Goal: Information Seeking & Learning: Learn about a topic

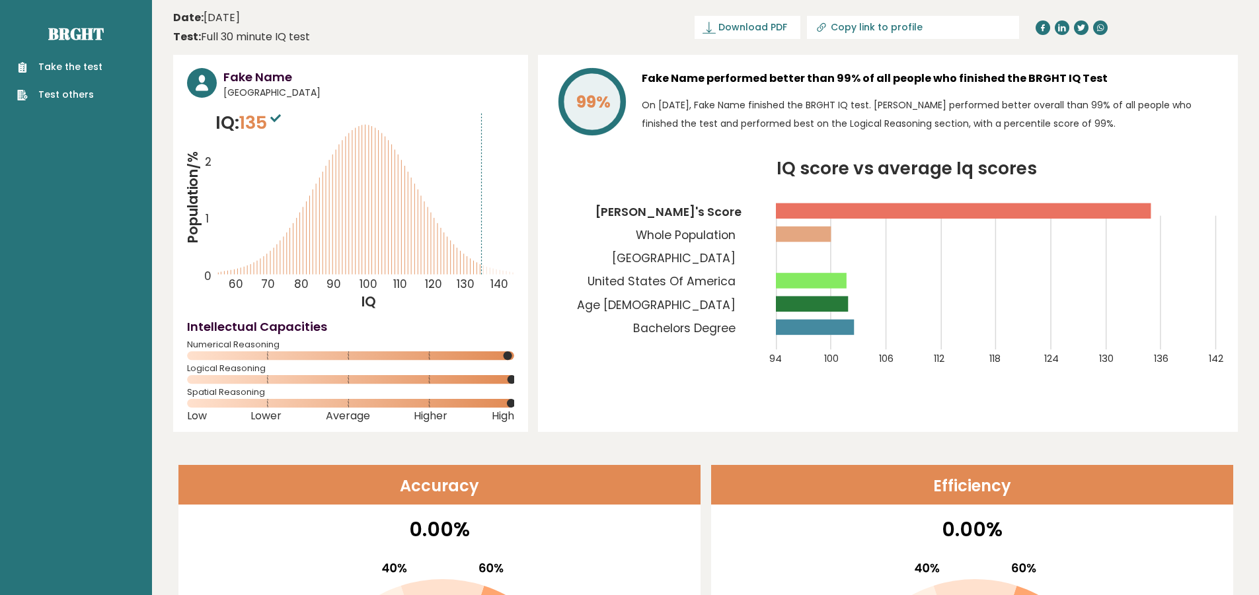
click at [264, 75] on h3 "Fake Name" at bounding box center [368, 77] width 291 height 18
click at [407, 83] on h3 "Fake Name" at bounding box center [368, 77] width 291 height 18
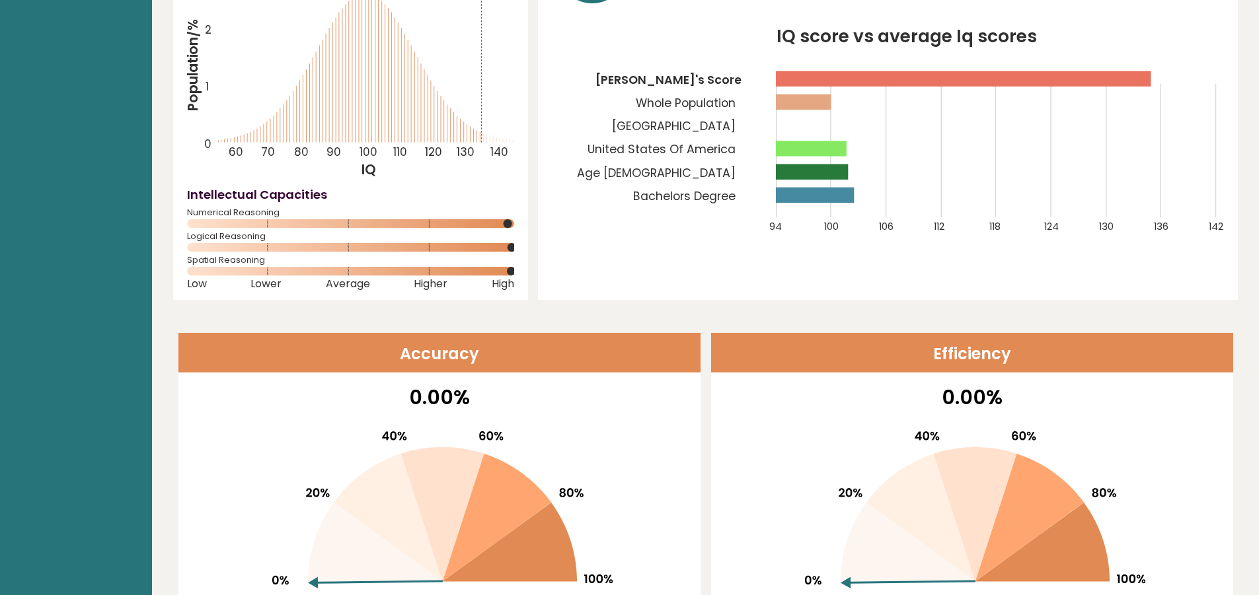
click at [684, 254] on div "99% Fake Name performed better than 99% of all people who finished the BRGHT IQ…" at bounding box center [888, 111] width 700 height 377
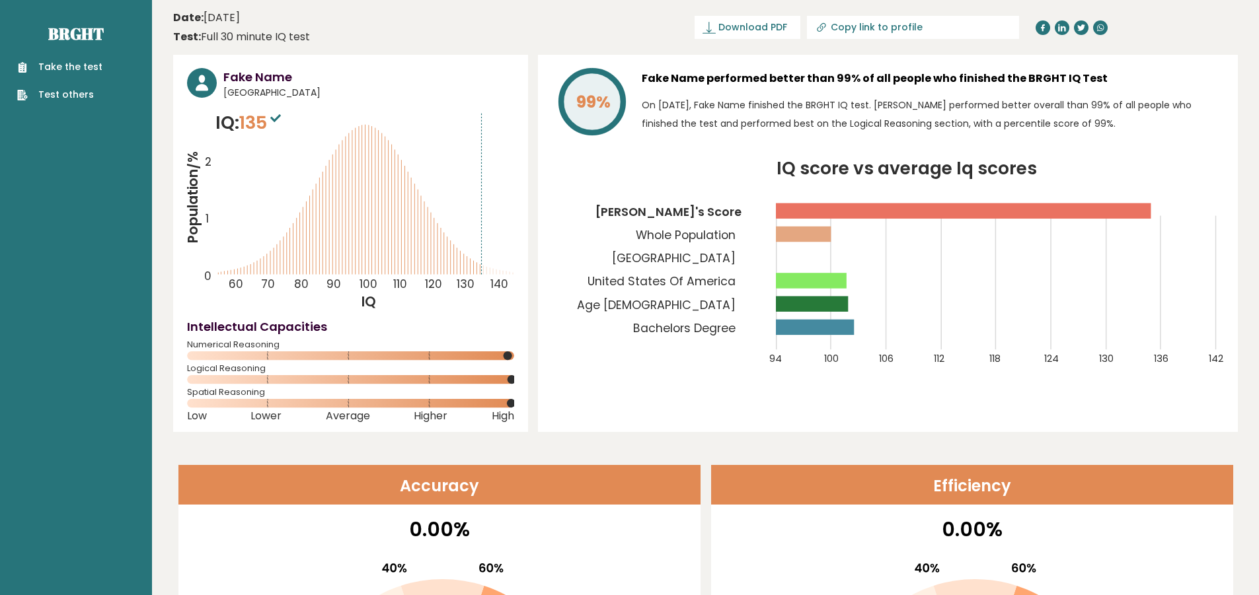
click at [250, 79] on h3 "Fake Name" at bounding box center [368, 77] width 291 height 18
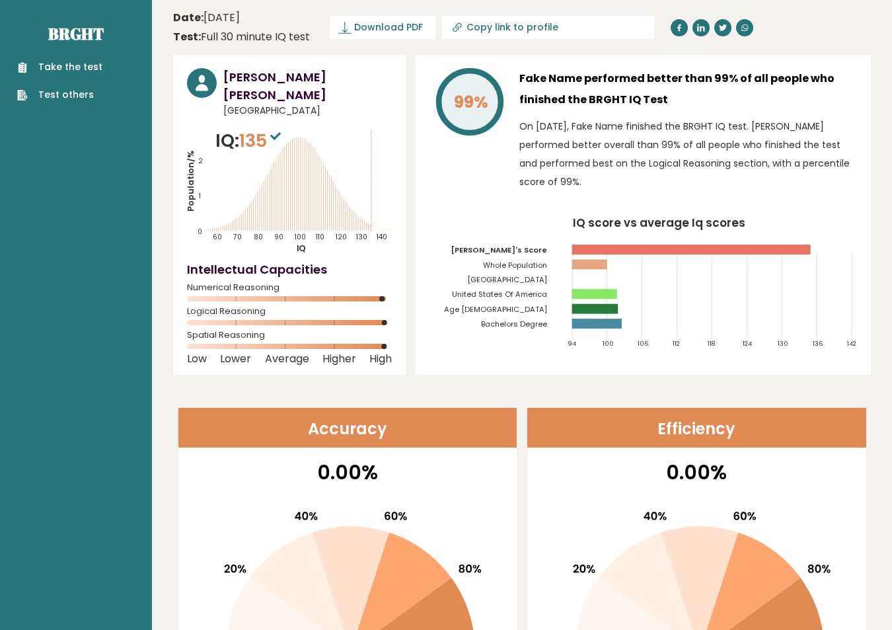
click at [542, 79] on h3 "Fake Name performed better than 99% of all people who finished the BRGHT IQ Test" at bounding box center [688, 89] width 338 height 42
drag, startPoint x: 521, startPoint y: 73, endPoint x: 578, endPoint y: 78, distance: 56.4
click at [578, 78] on h3 "Fake Name performed better than 99% of all people who finished the BRGHT IQ Test" at bounding box center [688, 89] width 338 height 42
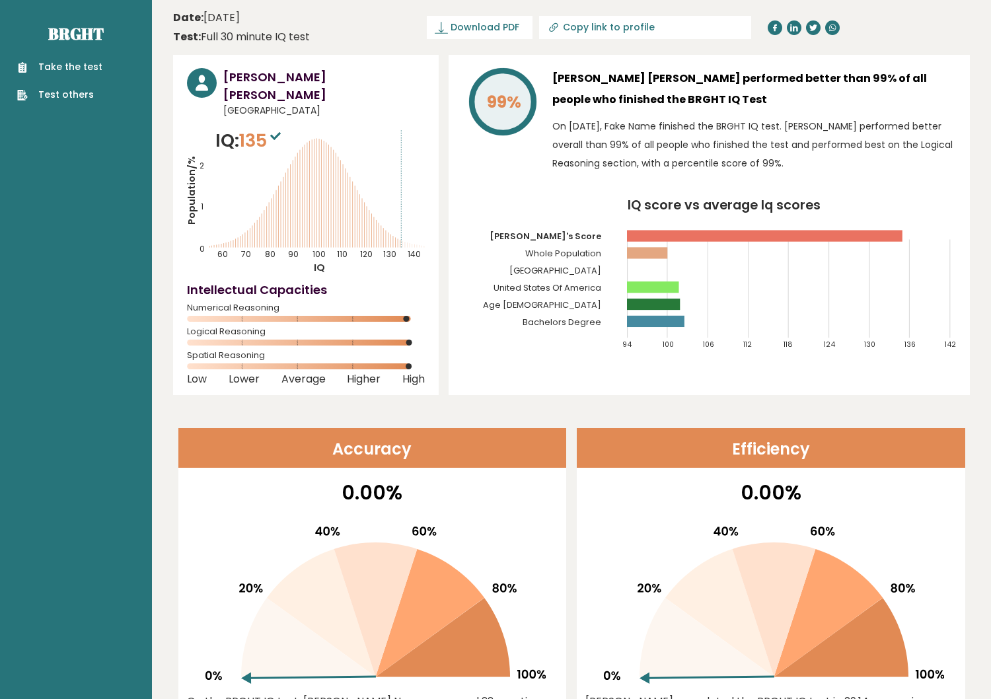
click at [617, 126] on p "On June 05, 2024, Fake Name finished the BRGHT IQ test. Fake performed better o…" at bounding box center [755, 145] width 404 height 56
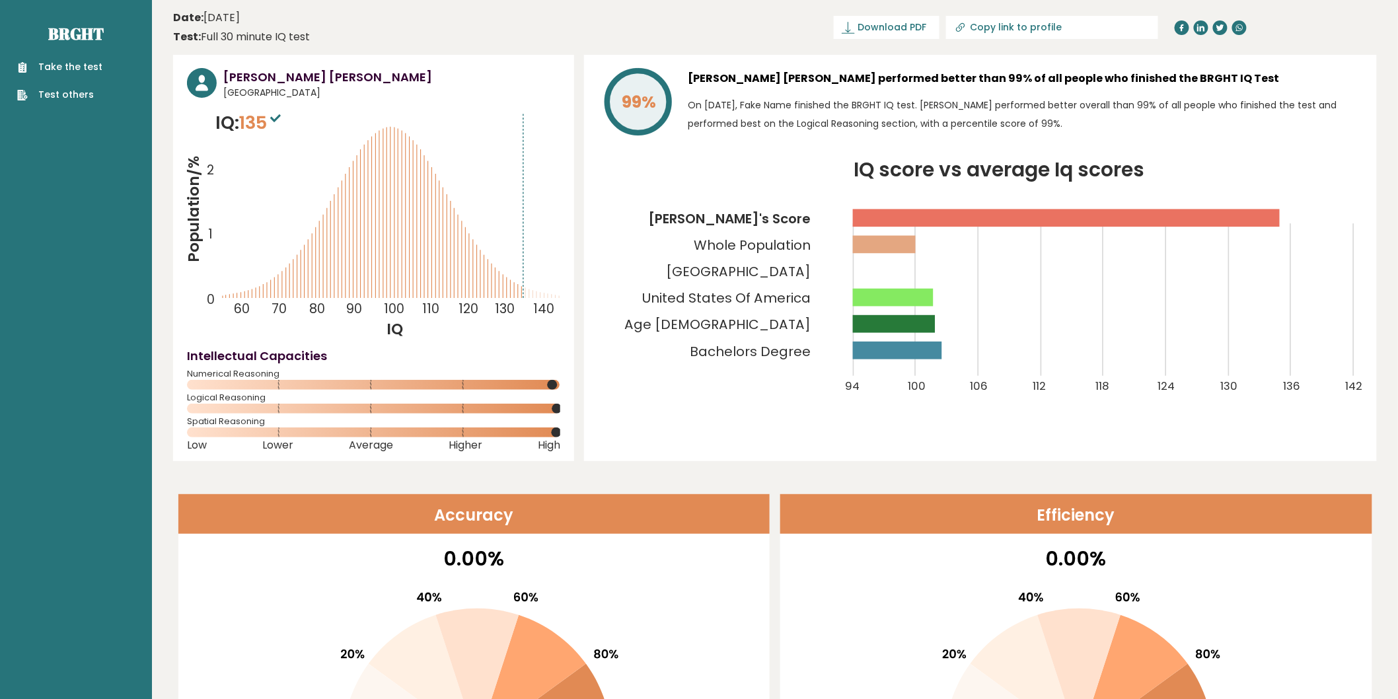
click at [1188, 173] on icon "IQ score vs average Iq scores 94 100 106 112 118 124 130 136 142 Fake's Score W…" at bounding box center [980, 287] width 765 height 252
drag, startPoint x: 205, startPoint y: 19, endPoint x: 282, endPoint y: 9, distance: 77.3
click at [282, 9] on header "Date: June 05, 2024 Test: Full 30 minute IQ test Download PDF Downloading... Do…" at bounding box center [775, 28] width 1204 height 42
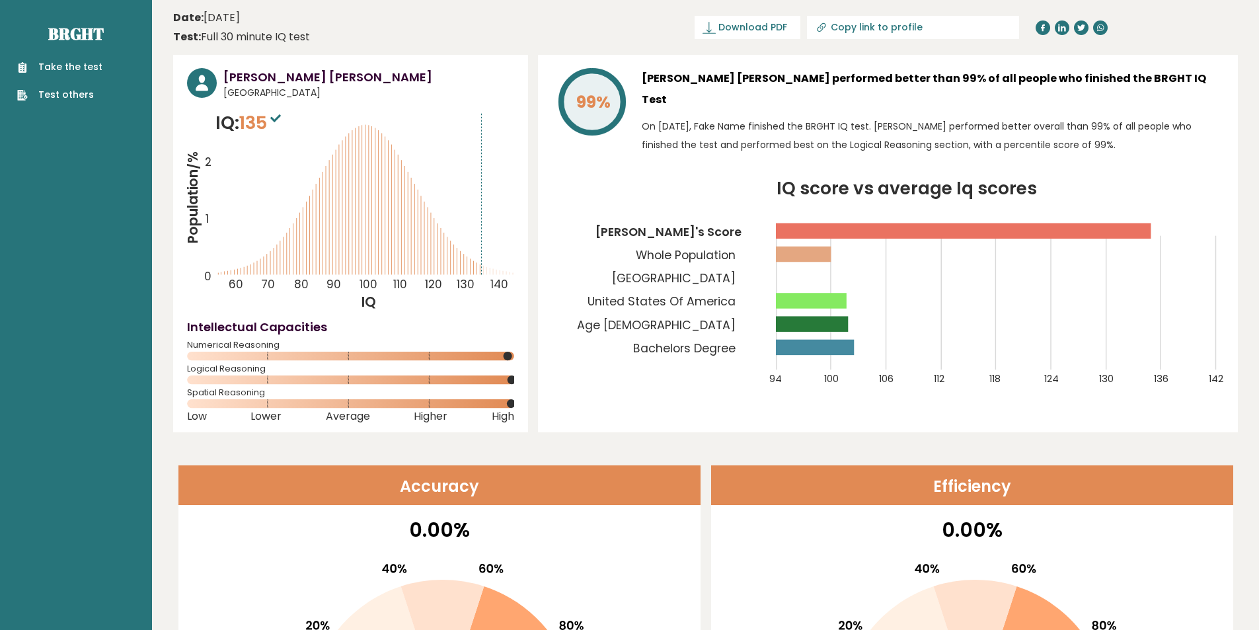
click at [708, 62] on div "99% HUYNH NHAM GIA BAO performed better than 99% of all people who finished the…" at bounding box center [888, 243] width 700 height 377
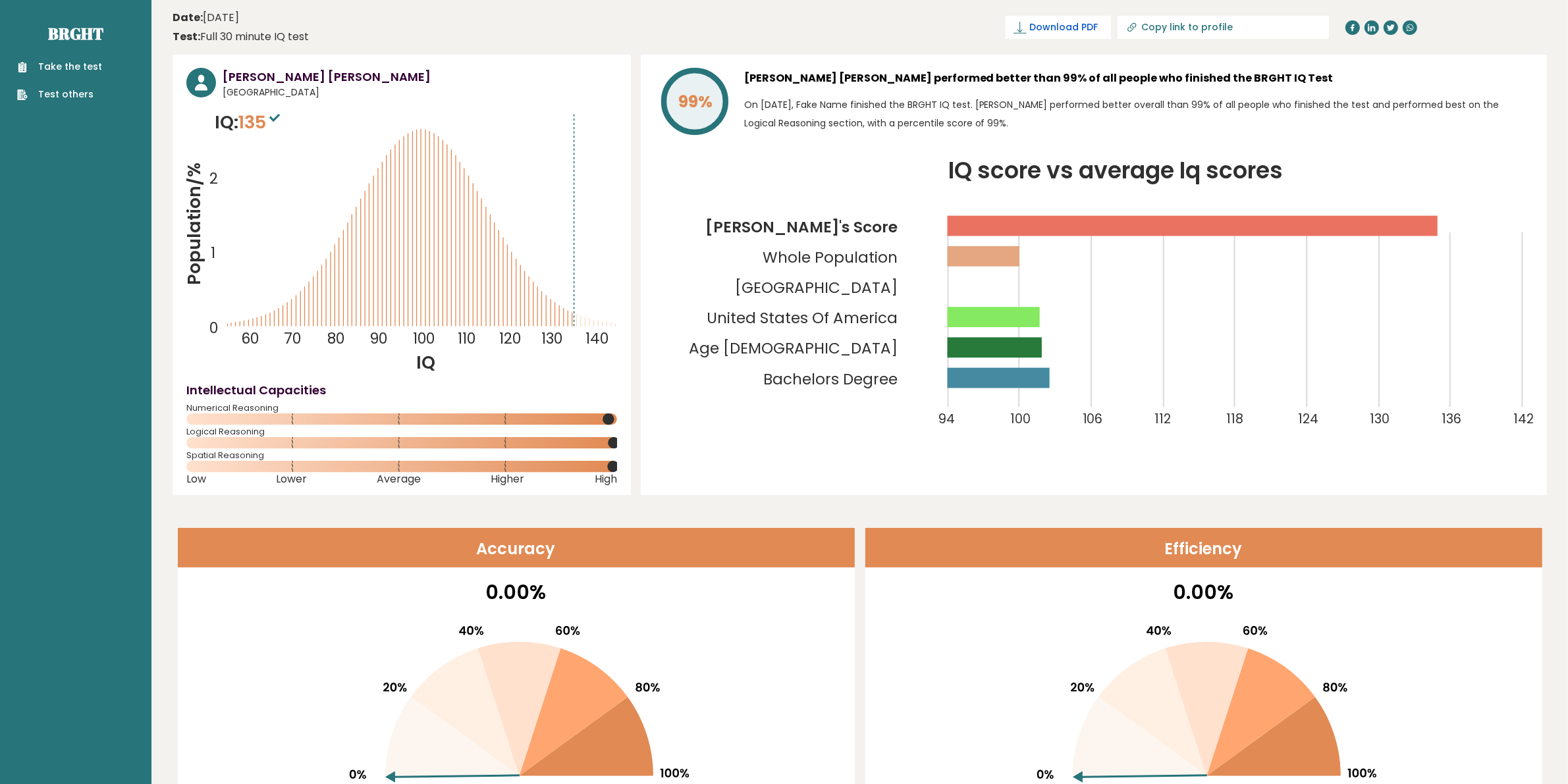
click at [1111, 35] on link "Download PDF" at bounding box center [1058, 27] width 106 height 23
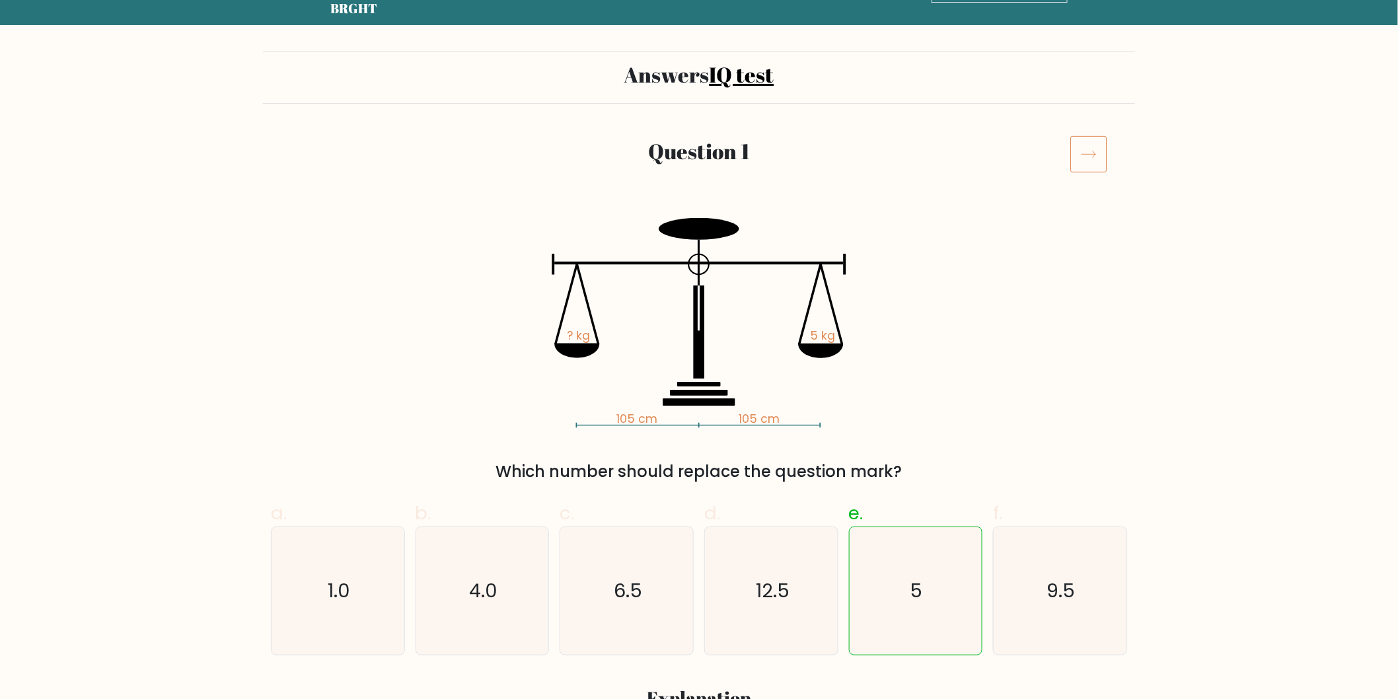
scroll to position [73, 0]
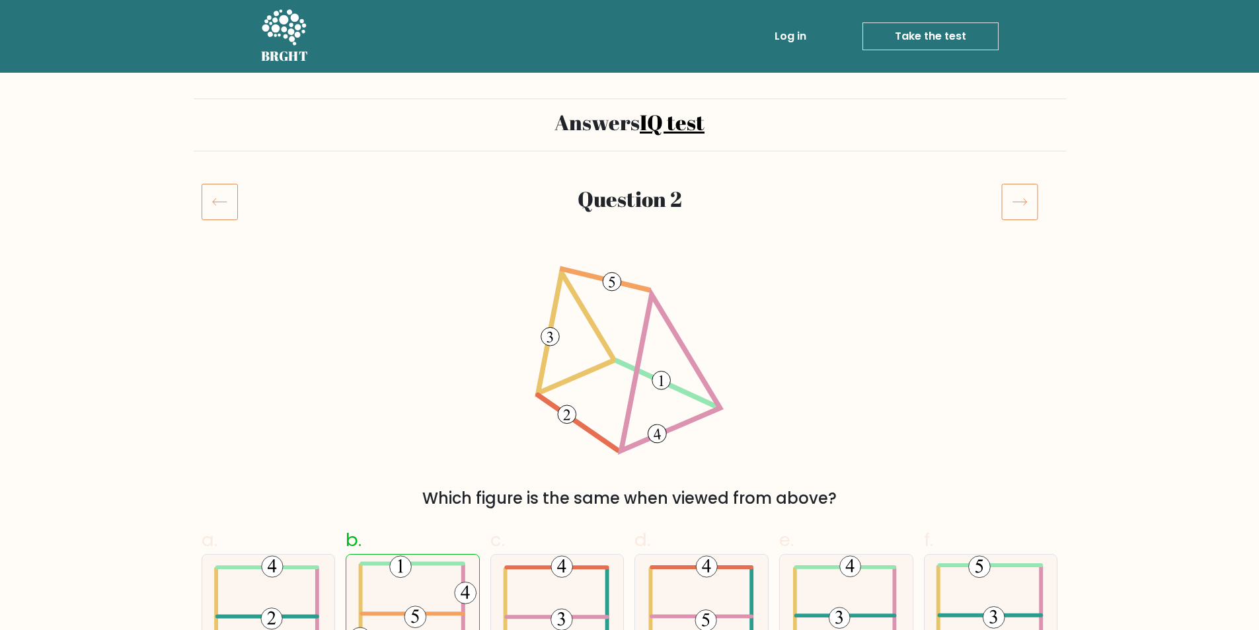
click at [784, 31] on link "Log in" at bounding box center [790, 36] width 42 height 26
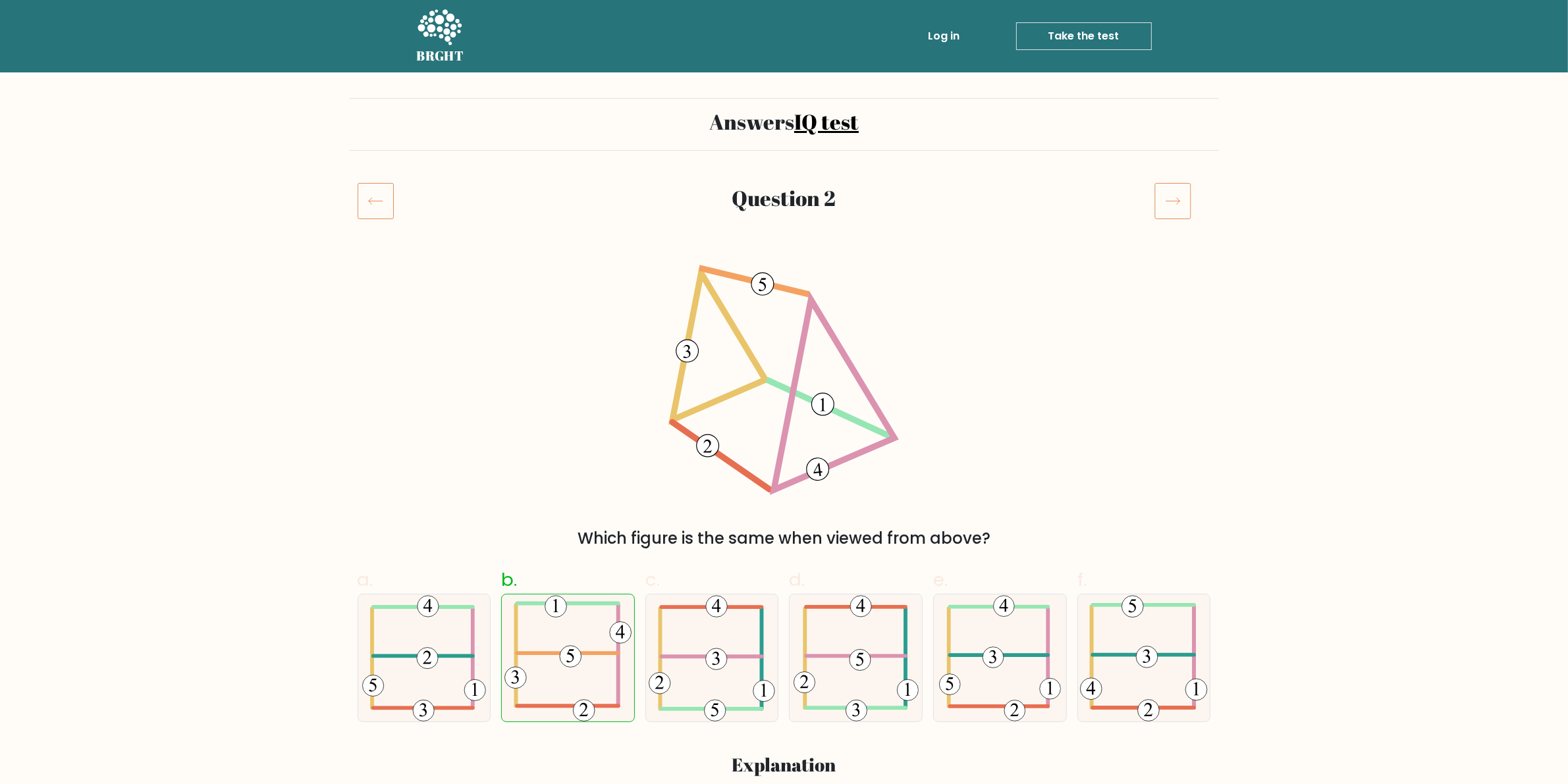
click at [1186, 194] on icon at bounding box center [1173, 200] width 37 height 37
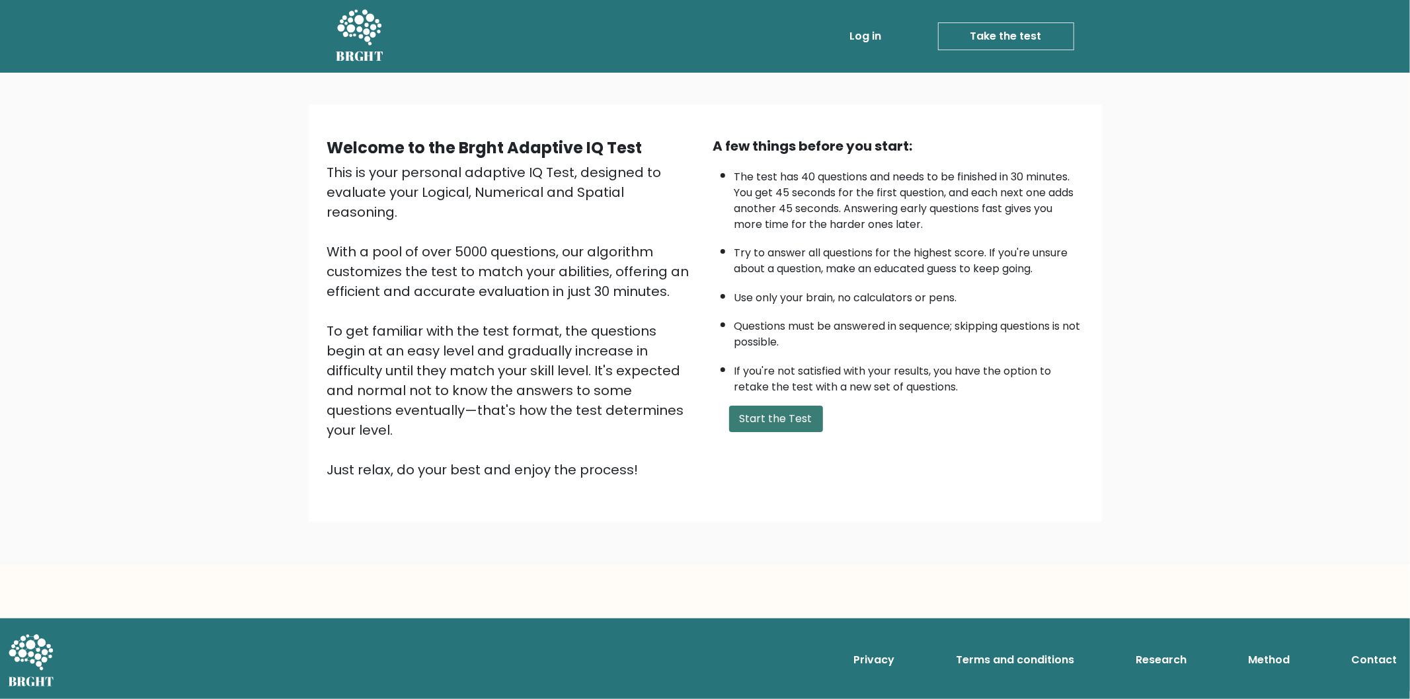
click at [784, 420] on button "Start the Test" at bounding box center [776, 419] width 94 height 26
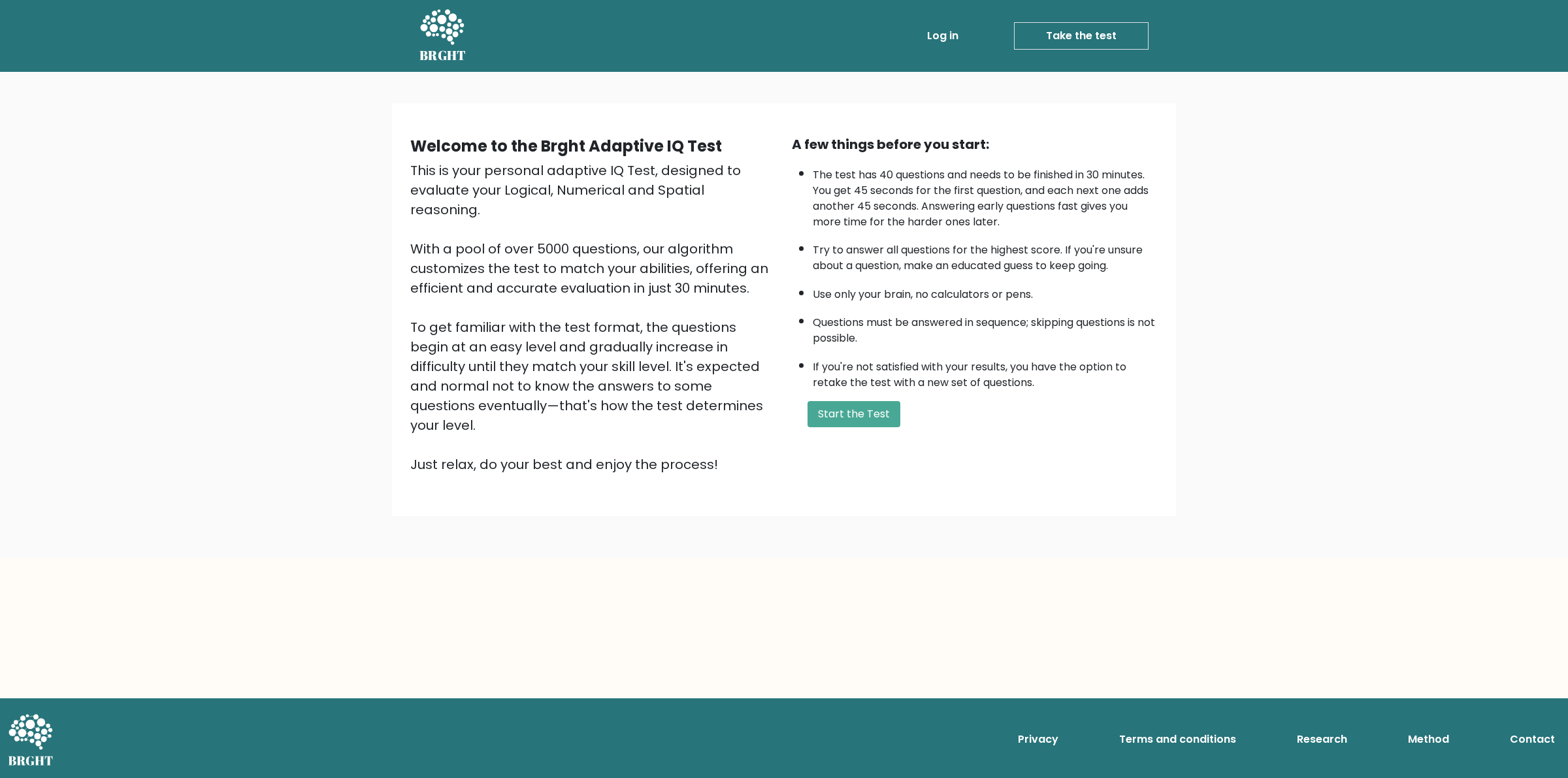
click at [1069, 47] on link "Take the test" at bounding box center [1082, 36] width 134 height 28
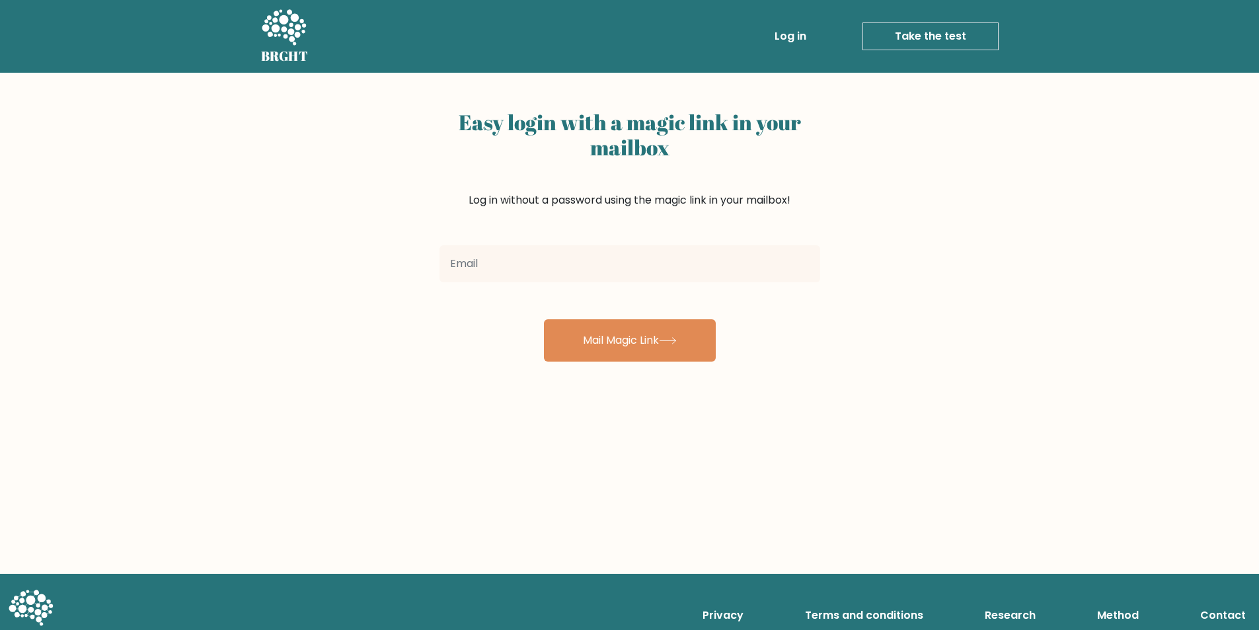
click at [673, 263] on input "email" at bounding box center [630, 263] width 381 height 37
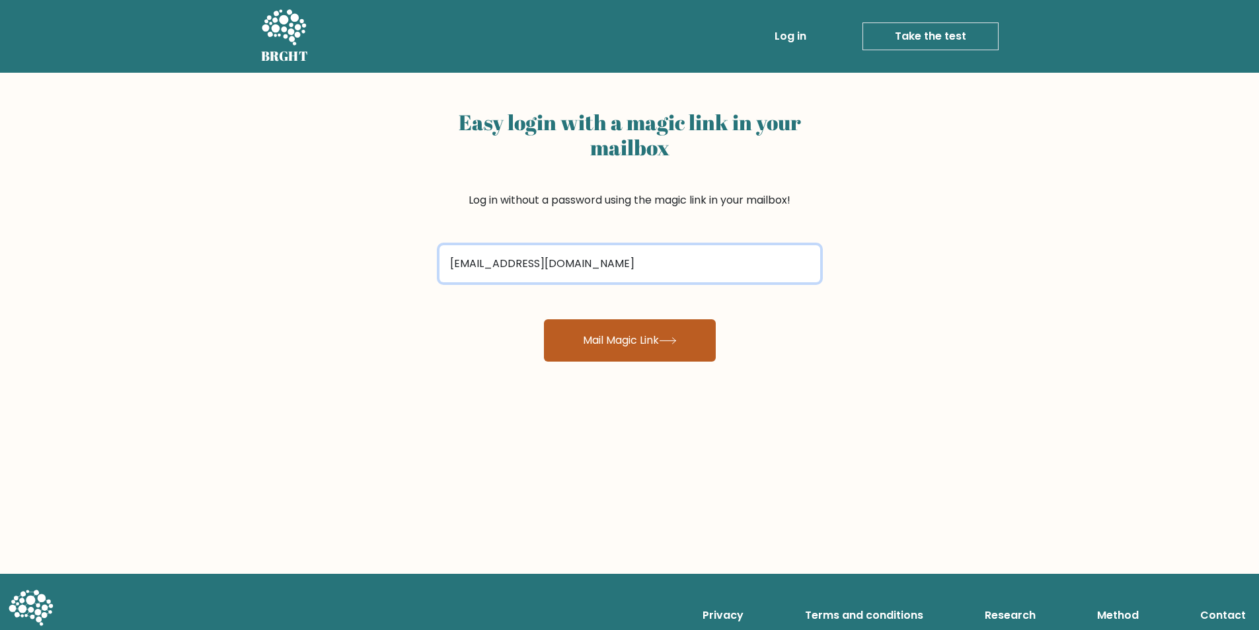
type input "[EMAIL_ADDRESS][DOMAIN_NAME]"
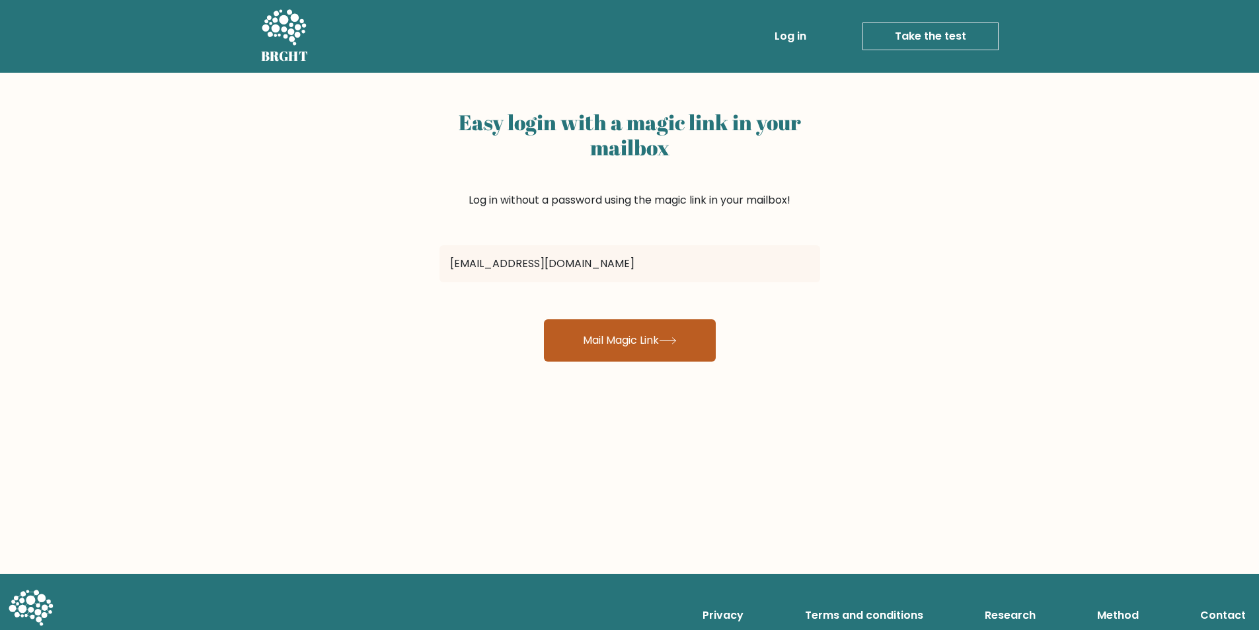
click at [687, 346] on button "Mail Magic Link" at bounding box center [630, 340] width 172 height 42
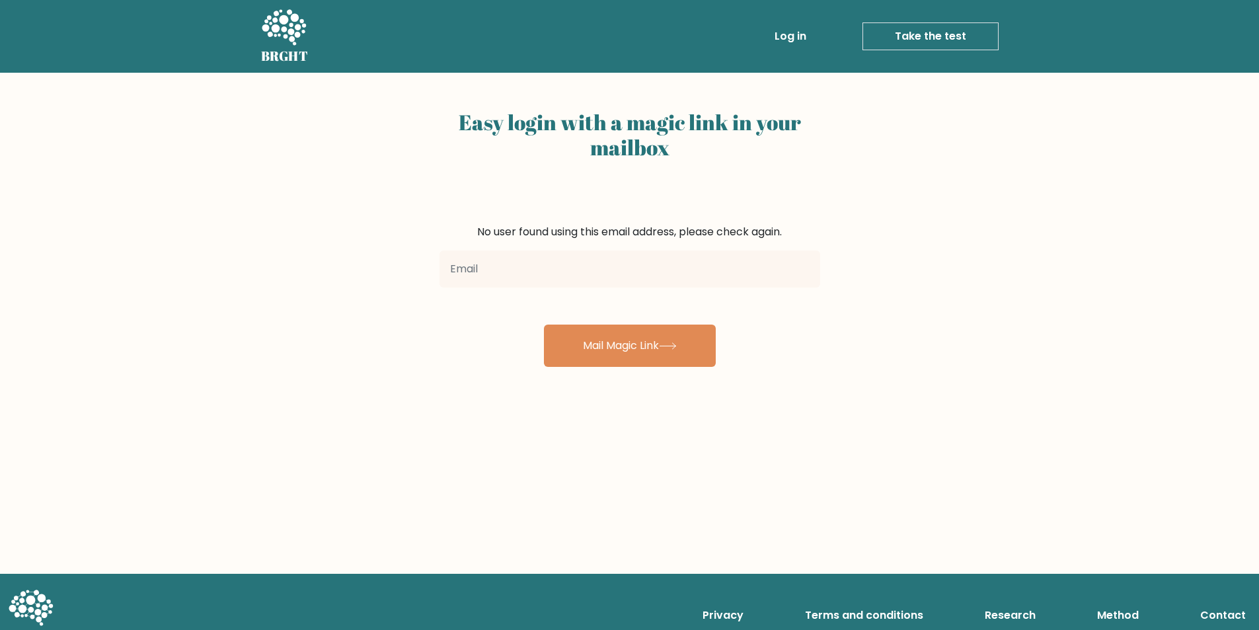
click at [623, 273] on input "email" at bounding box center [630, 268] width 381 height 37
click at [804, 200] on div "Easy login with a magic link in your mailbox" at bounding box center [630, 164] width 381 height 120
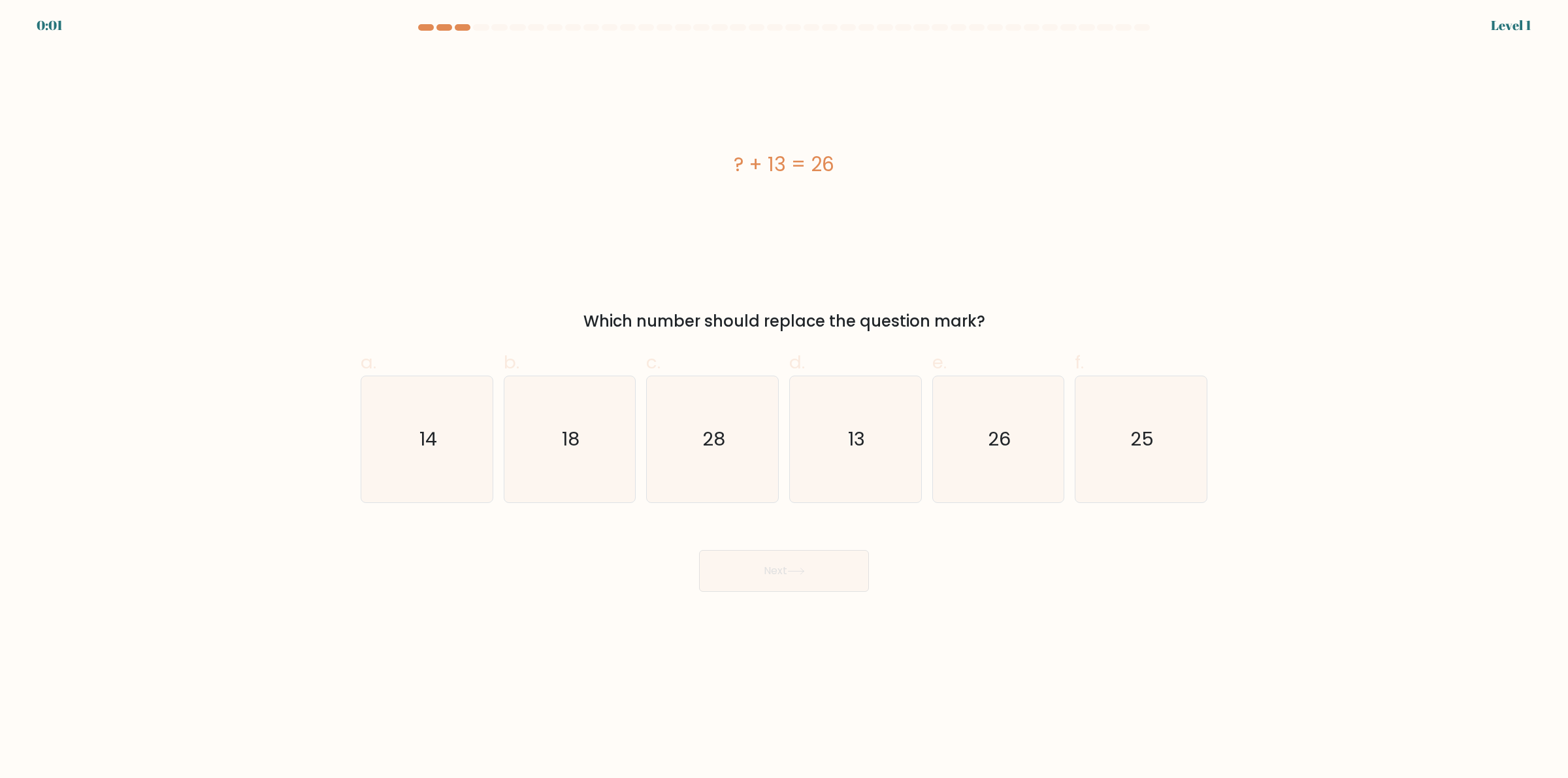
click at [422, 33] on div at bounding box center [784, 30] width 862 height 12
click at [429, 28] on div at bounding box center [426, 27] width 16 height 7
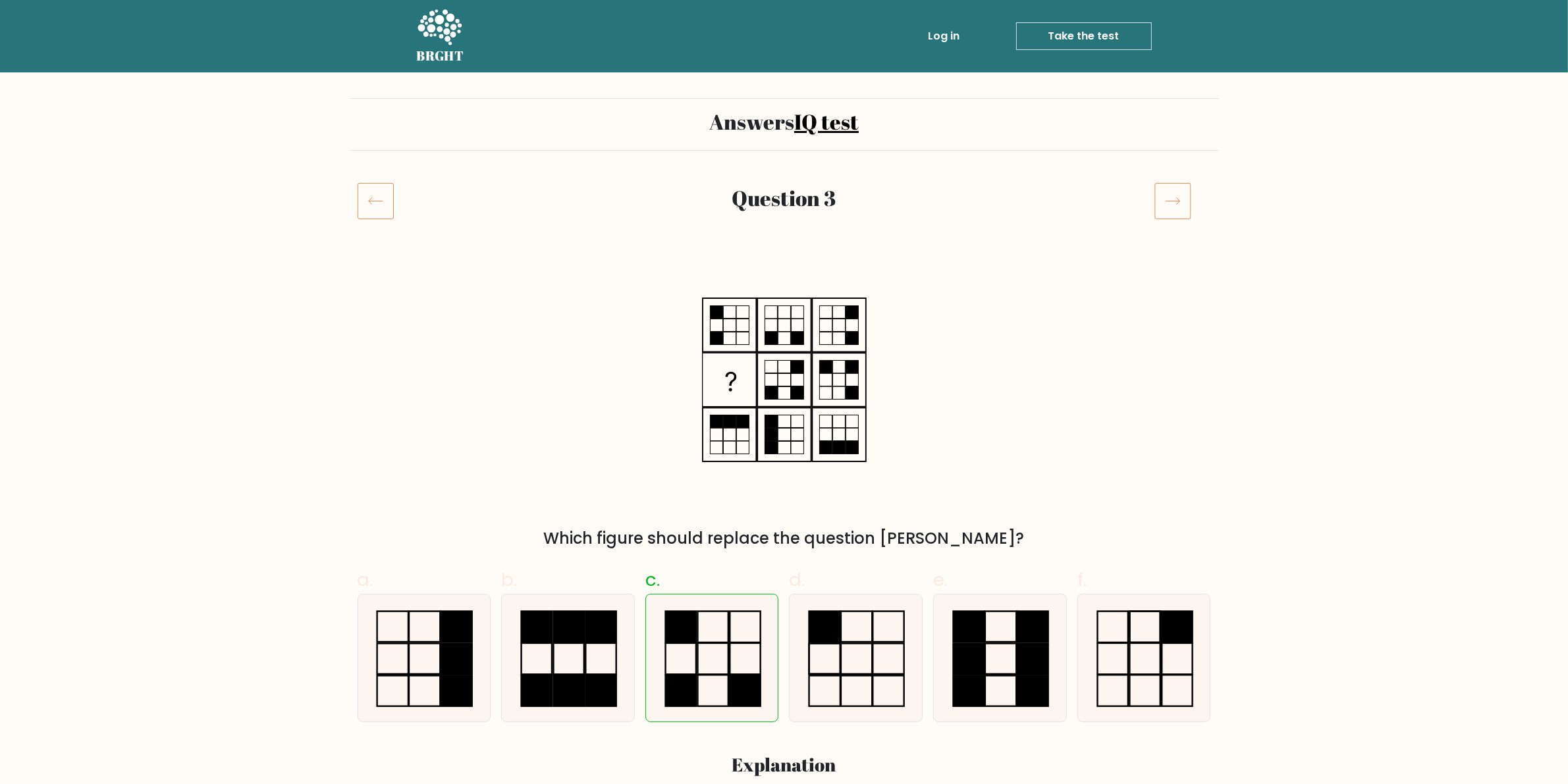
click at [374, 197] on icon at bounding box center [376, 200] width 36 height 37
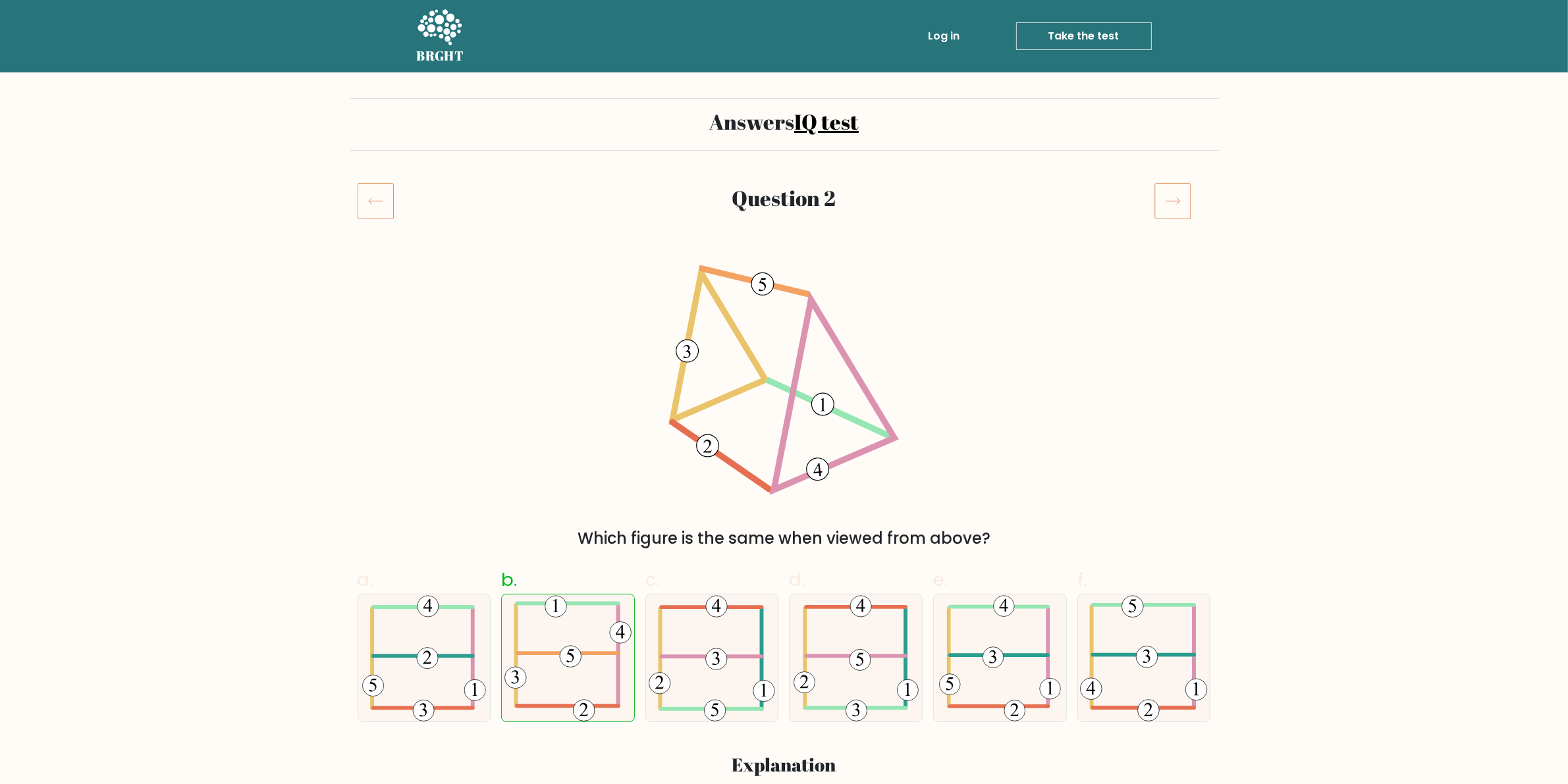
click at [381, 196] on icon at bounding box center [376, 200] width 36 height 37
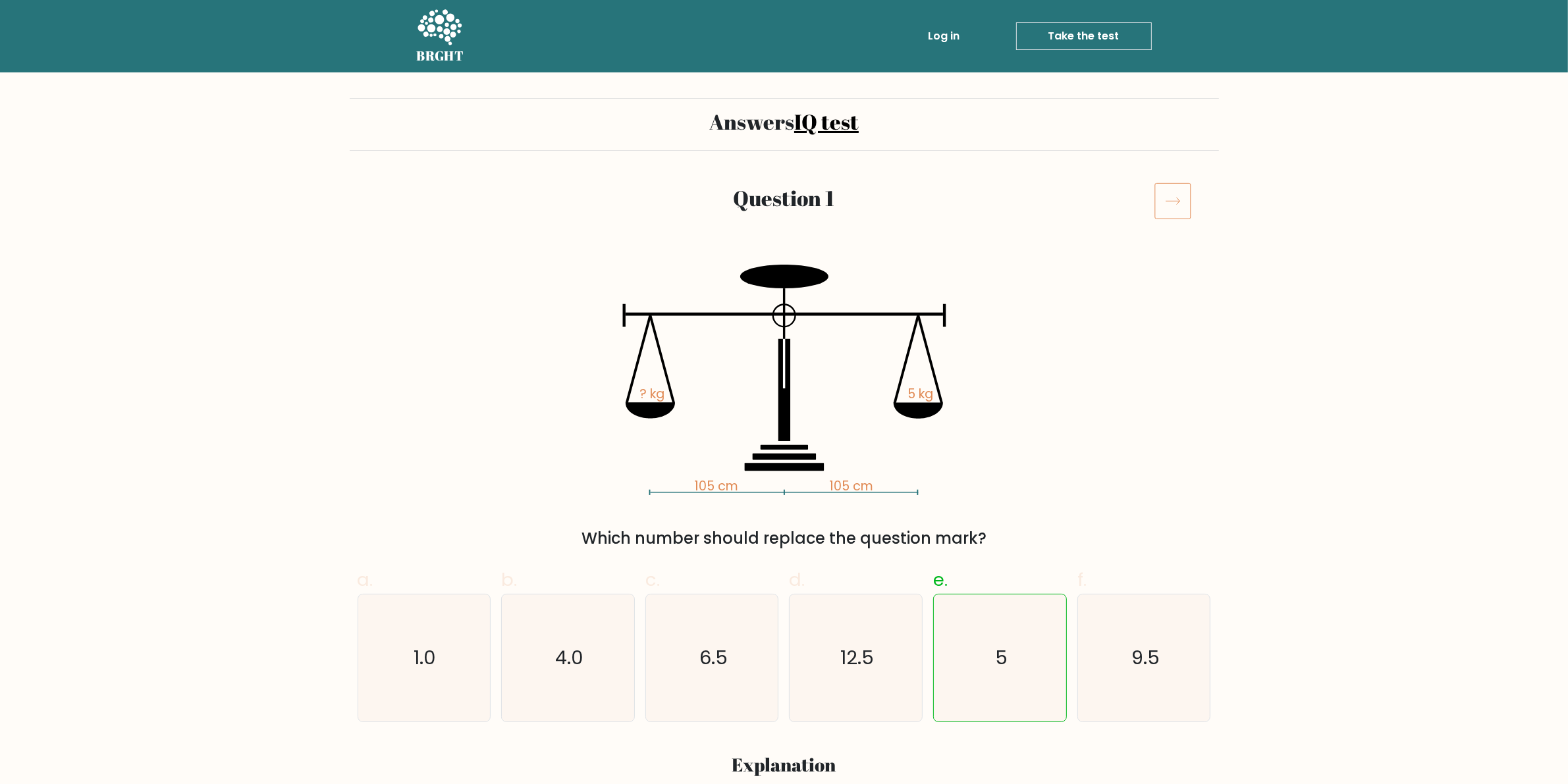
click at [1161, 194] on icon at bounding box center [1173, 200] width 37 height 37
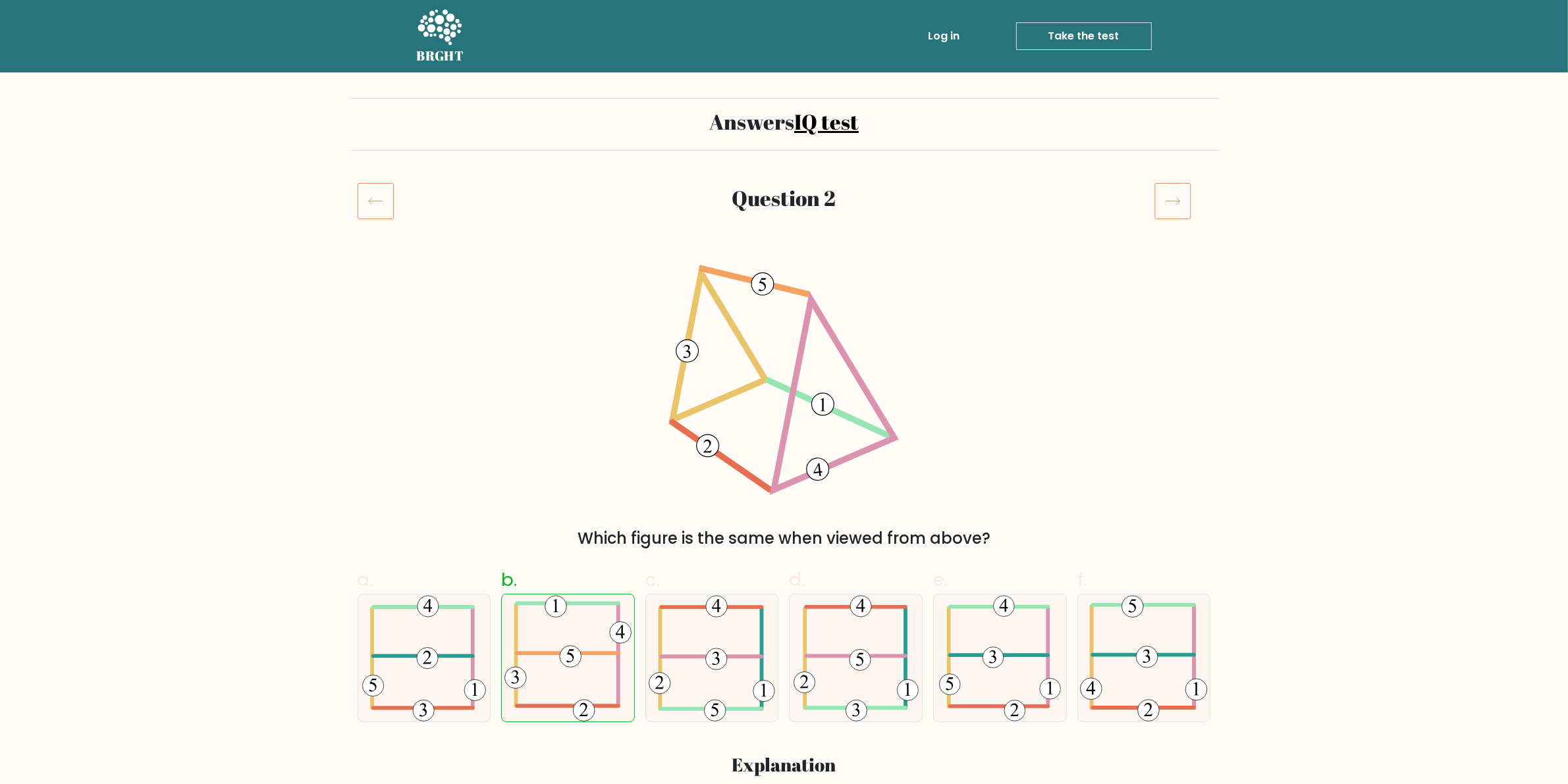
click at [1161, 194] on icon at bounding box center [1173, 200] width 37 height 37
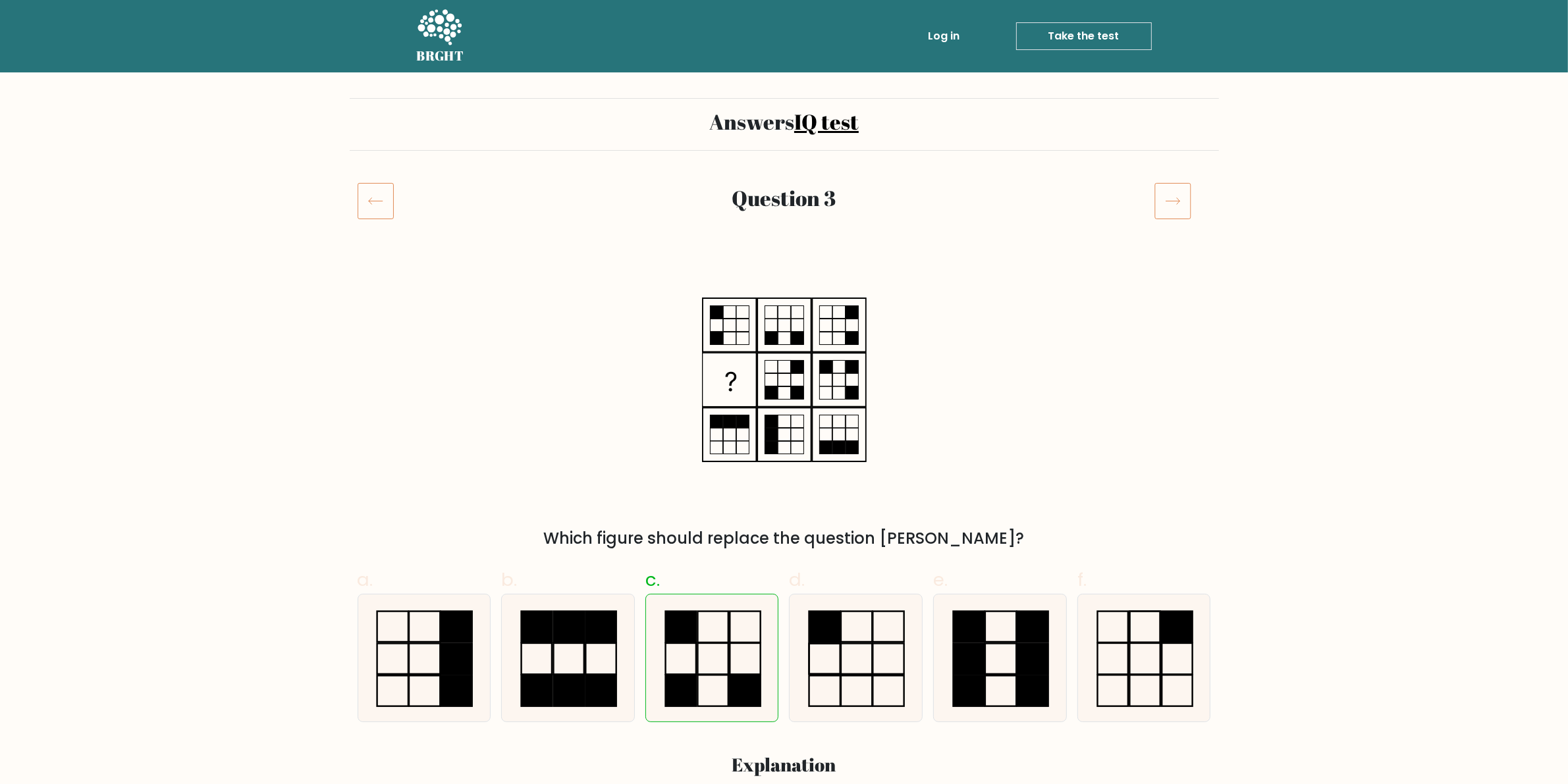
click at [369, 206] on icon at bounding box center [376, 200] width 36 height 37
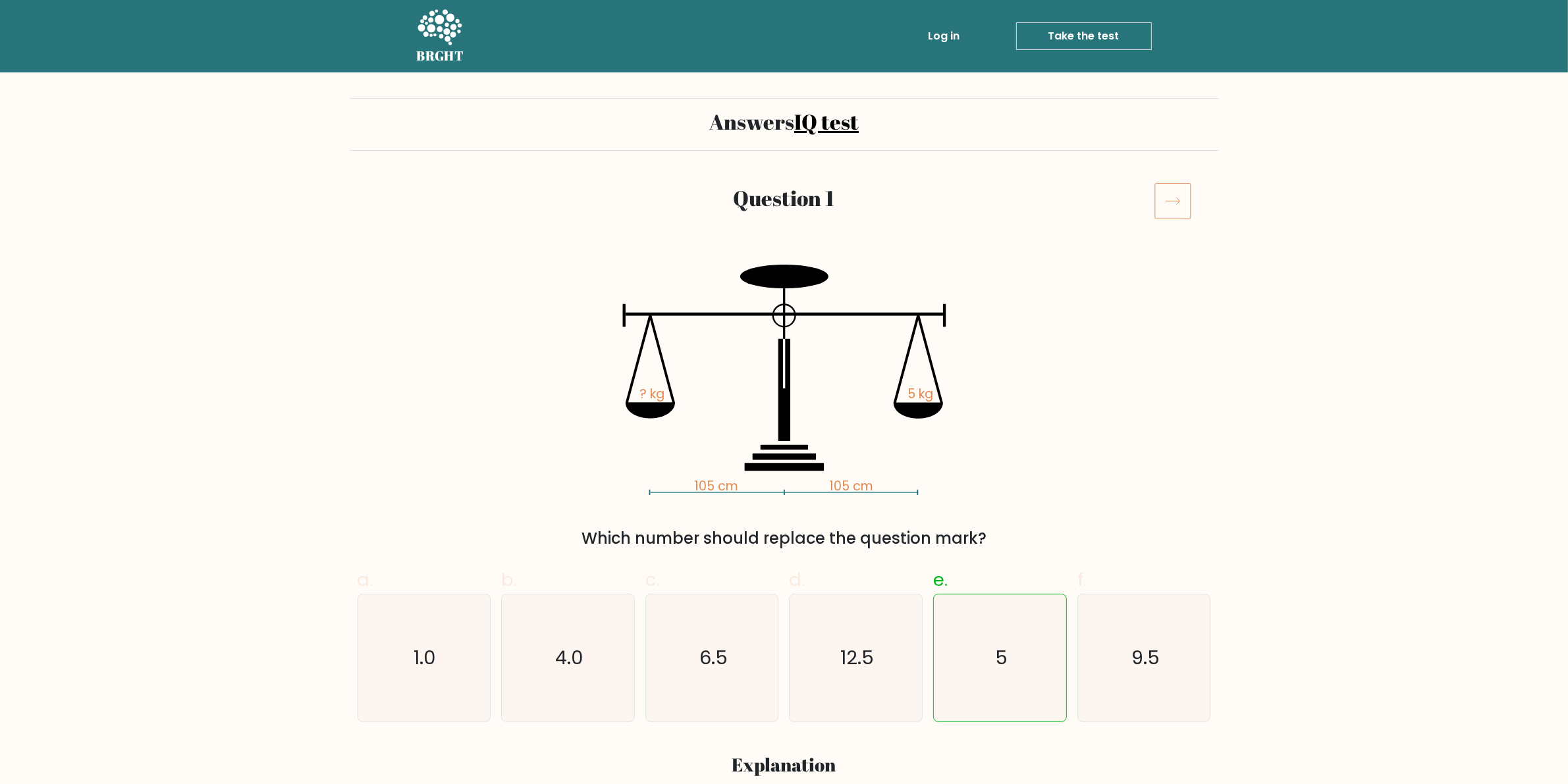
click at [1173, 201] on icon at bounding box center [1173, 200] width 37 height 37
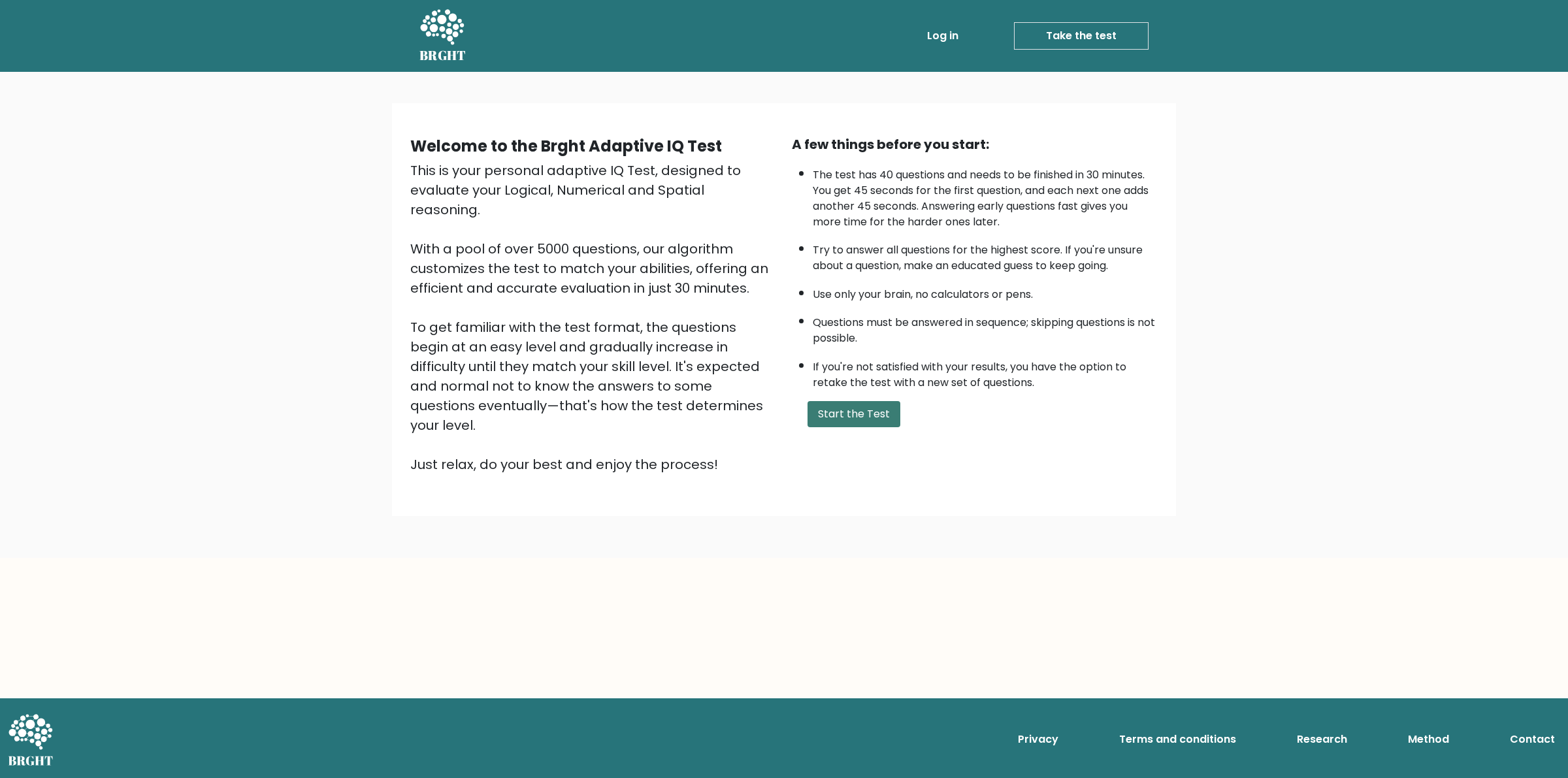
click at [847, 413] on button "Start the Test" at bounding box center [854, 414] width 93 height 26
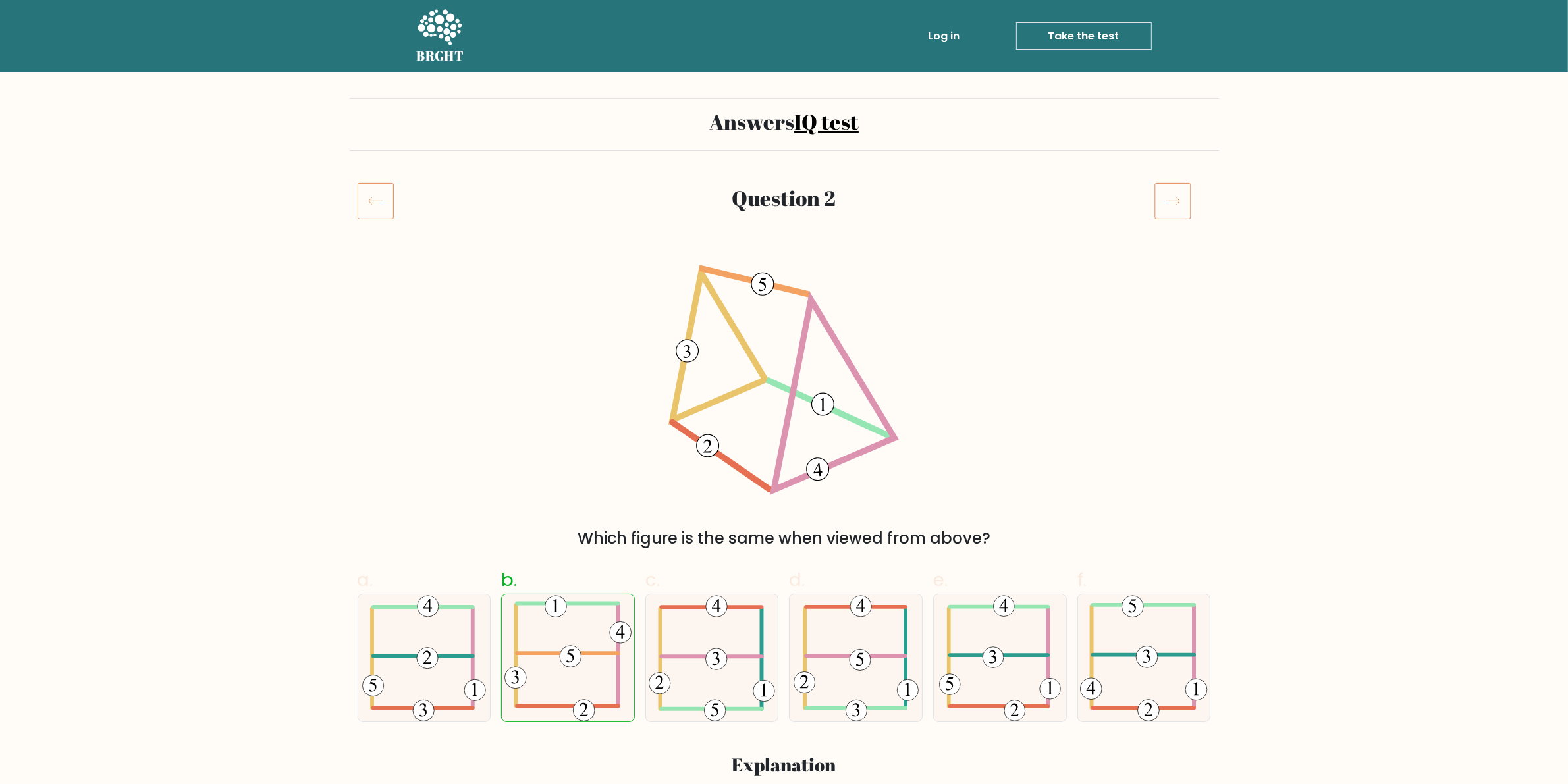
click at [1167, 199] on icon at bounding box center [1173, 200] width 37 height 37
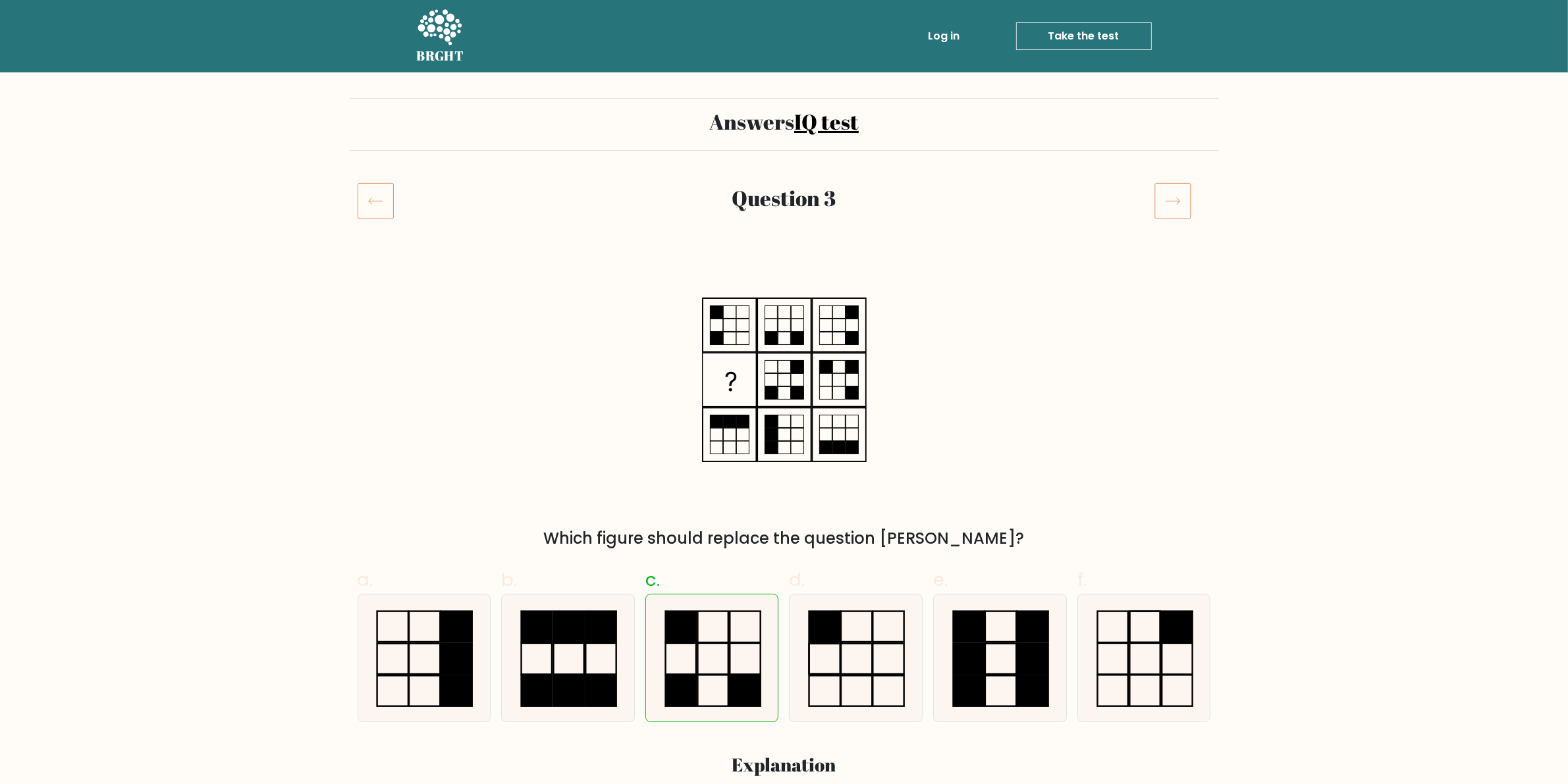
click at [1167, 199] on icon at bounding box center [1173, 200] width 37 height 37
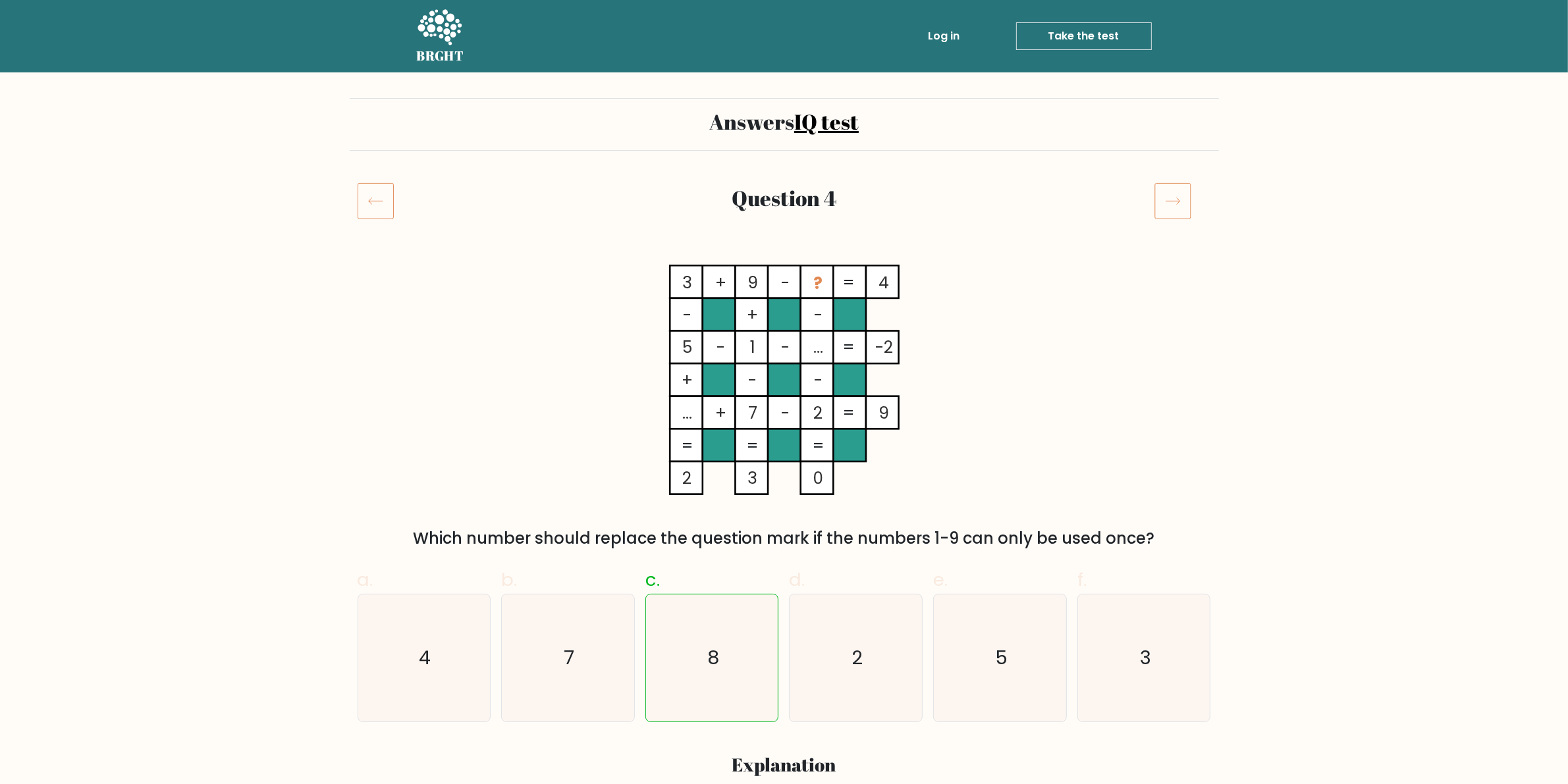
click at [1176, 199] on icon at bounding box center [1173, 200] width 37 height 37
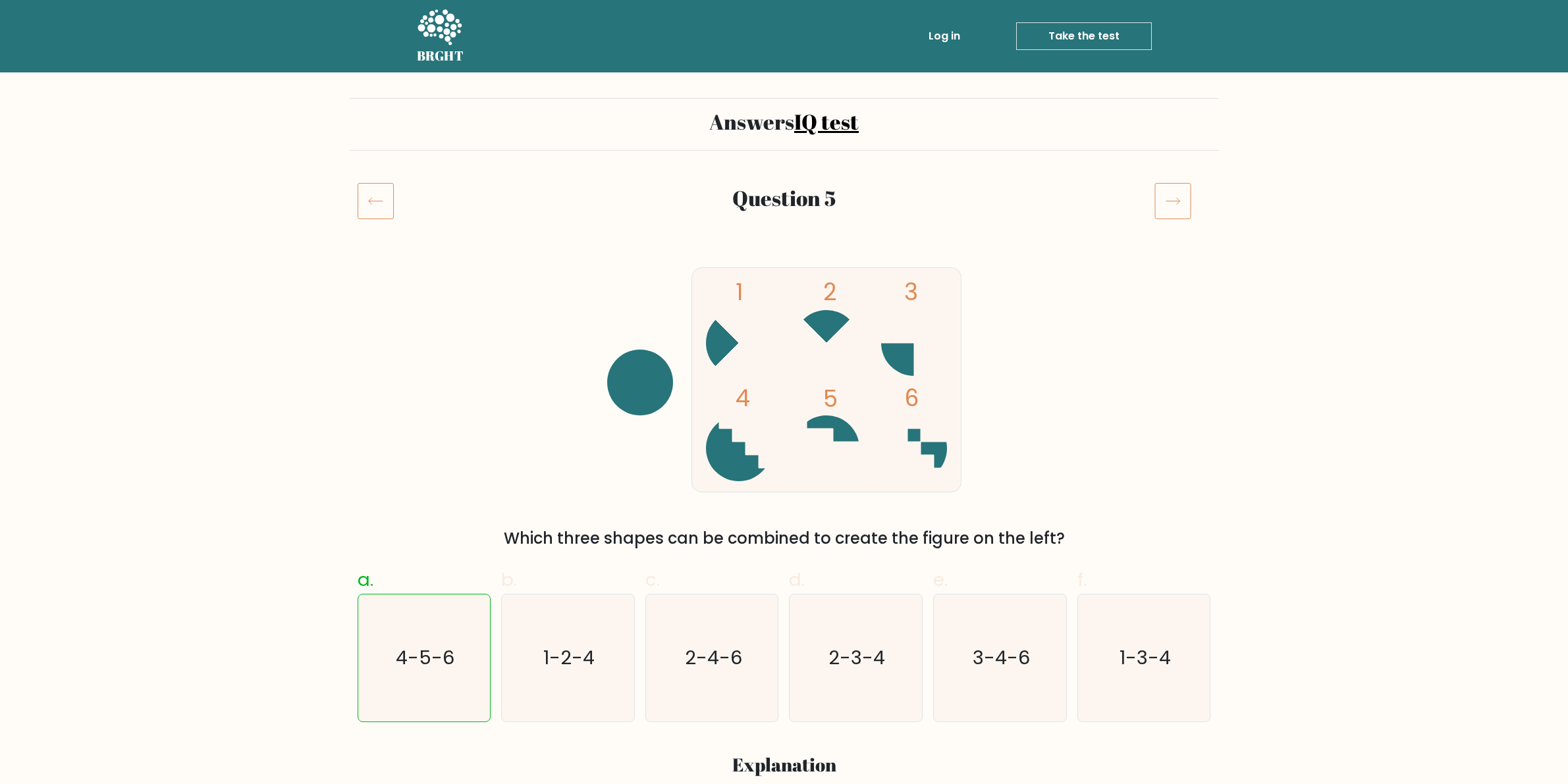
click at [1176, 199] on icon at bounding box center [1173, 200] width 37 height 37
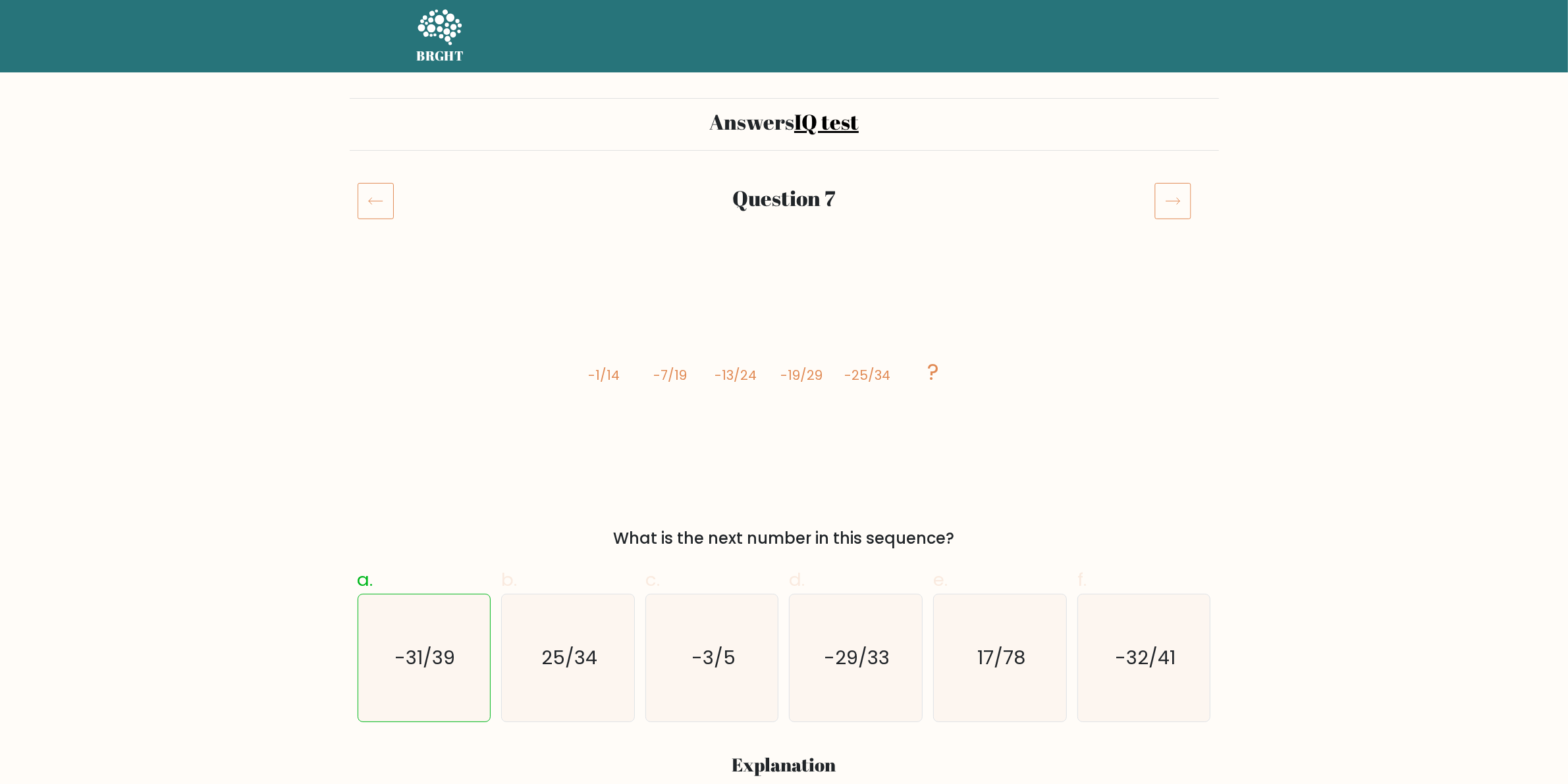
click at [1176, 199] on icon at bounding box center [1173, 200] width 37 height 37
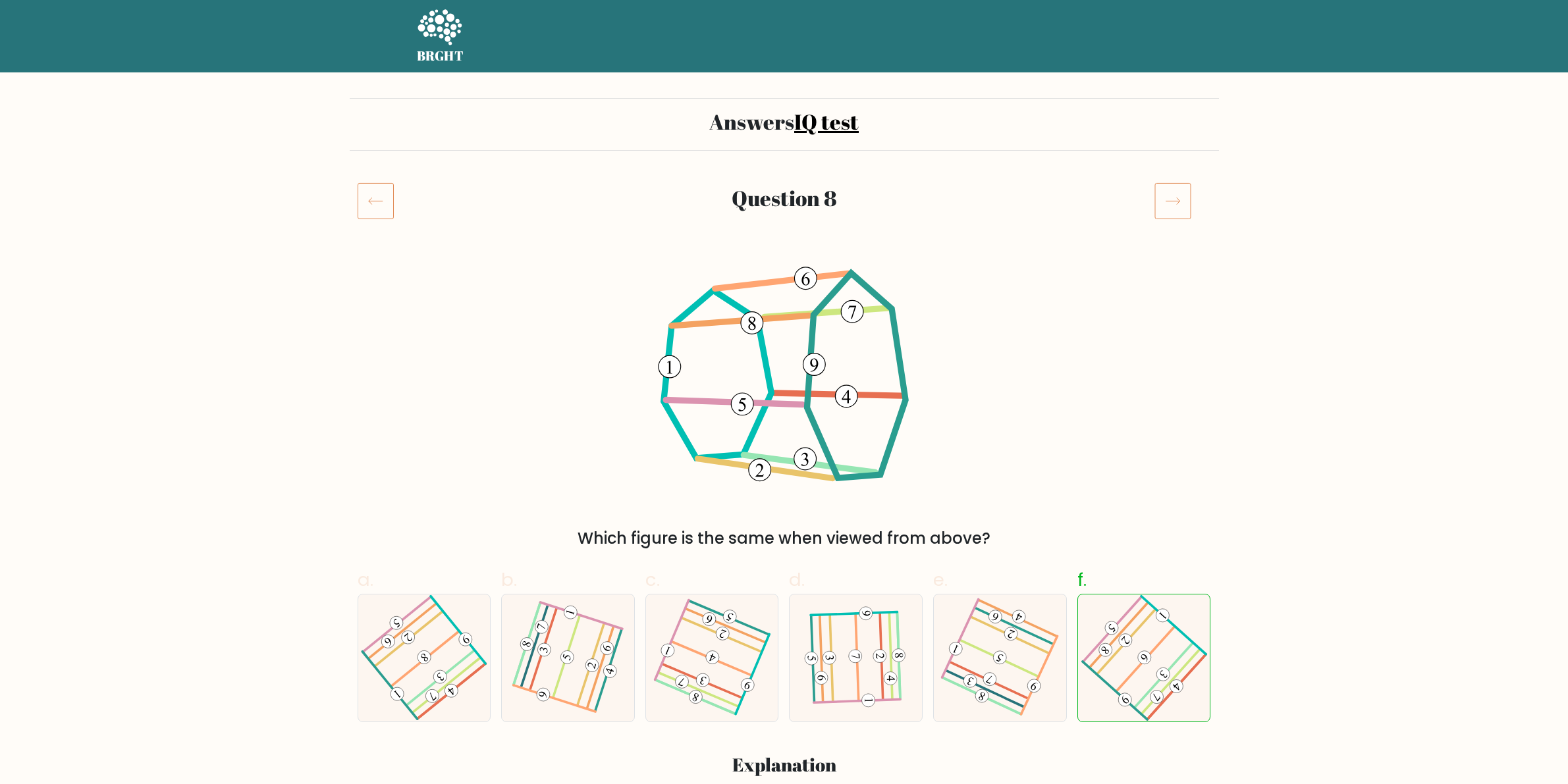
click at [1176, 199] on icon at bounding box center [1173, 200] width 37 height 37
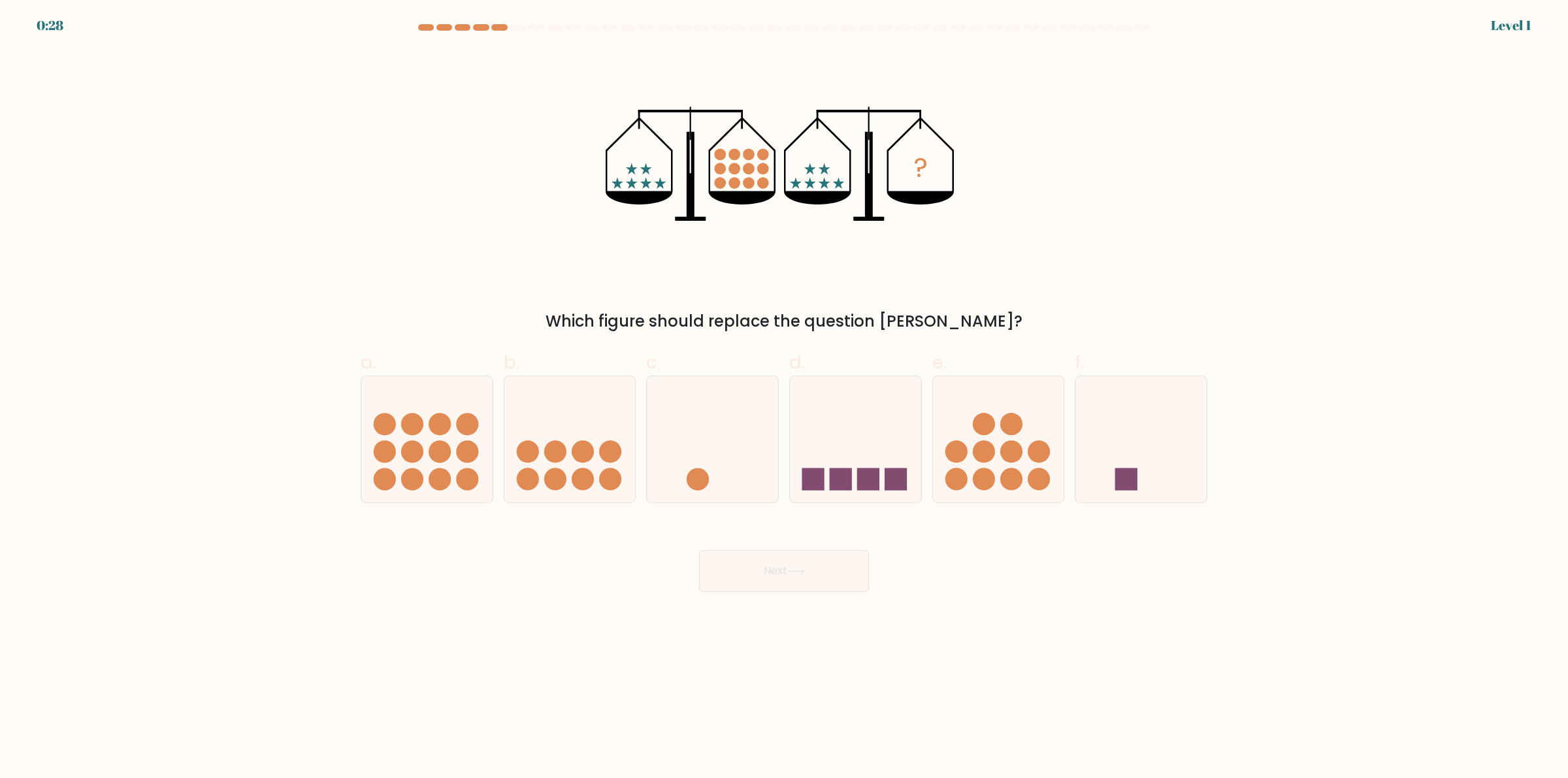
click at [458, 34] on div at bounding box center [784, 30] width 862 height 12
click at [471, 34] on div at bounding box center [784, 30] width 862 height 12
click at [459, 45] on form at bounding box center [784, 307] width 1568 height 567
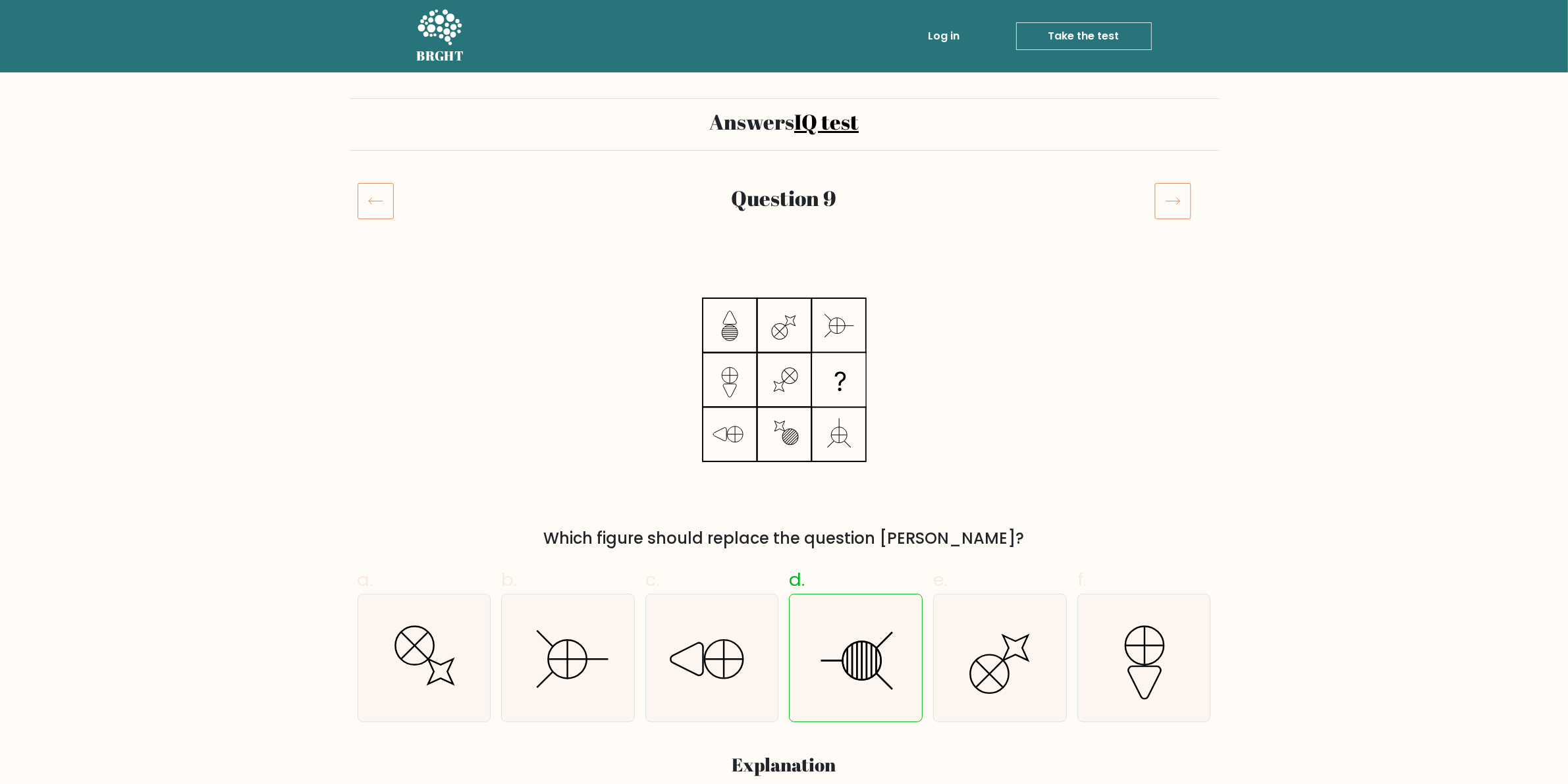
click at [1173, 195] on icon at bounding box center [1173, 200] width 37 height 37
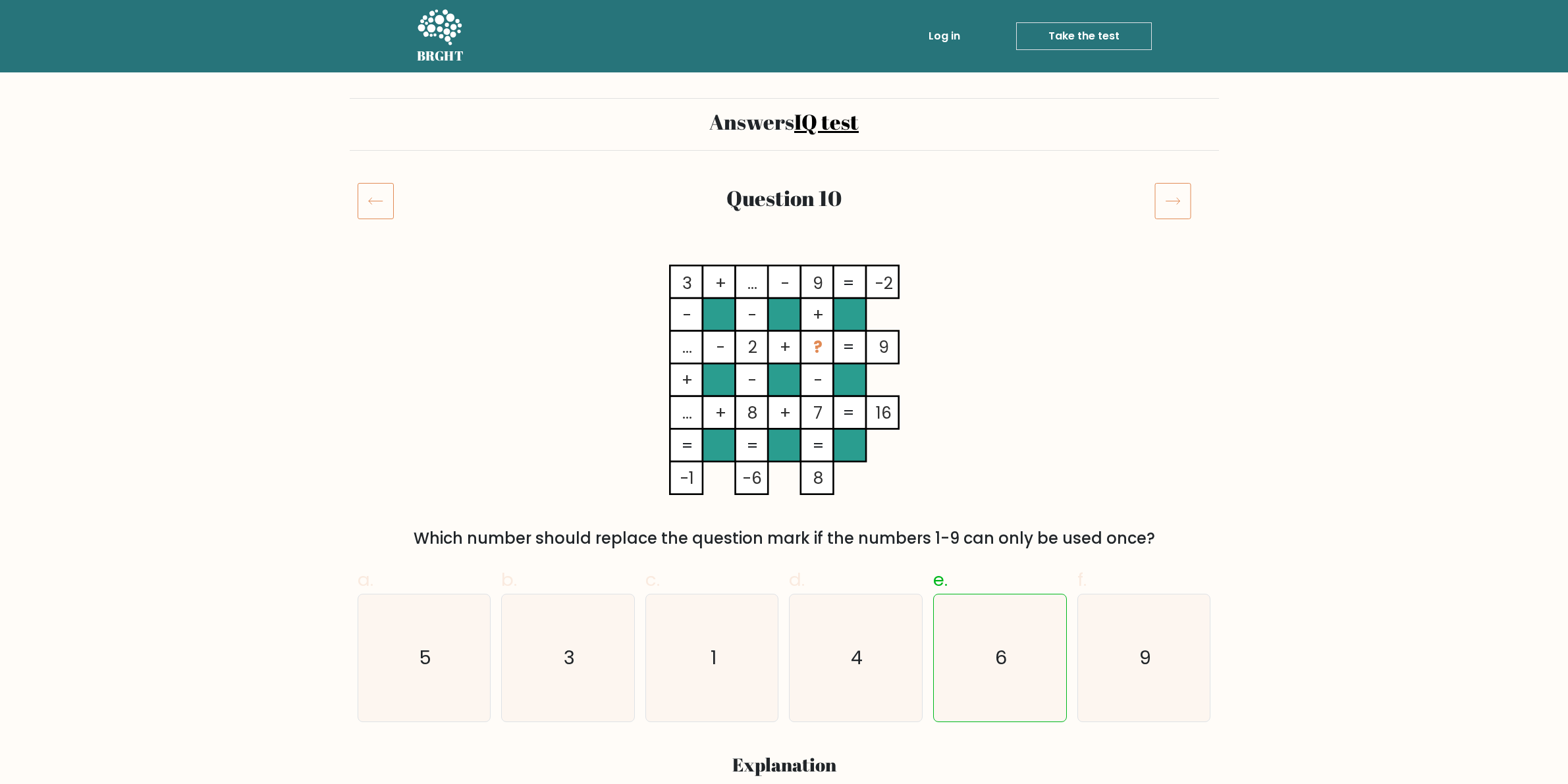
click at [1173, 195] on icon at bounding box center [1173, 200] width 37 height 37
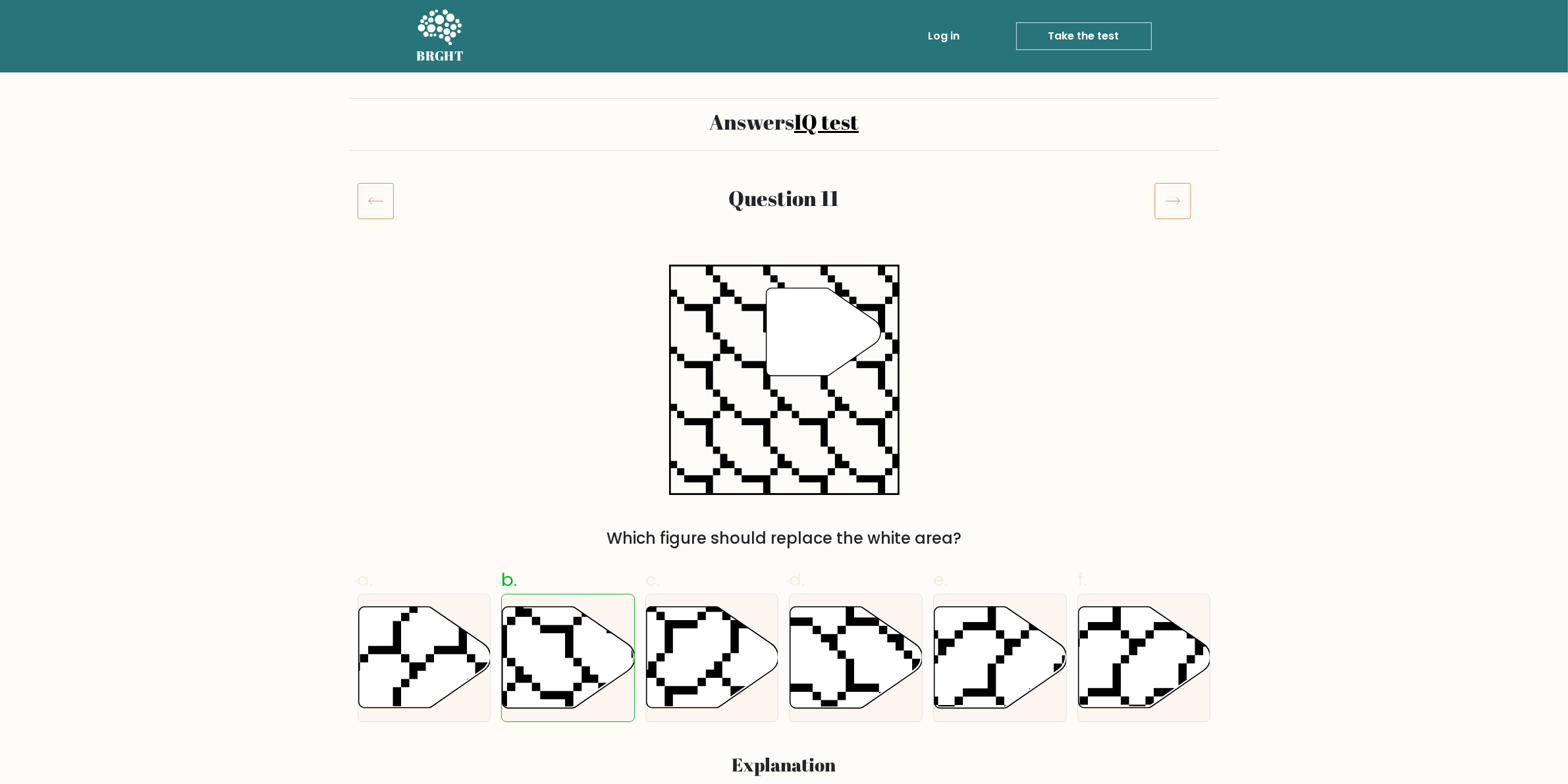
click at [1173, 195] on icon at bounding box center [1173, 200] width 37 height 37
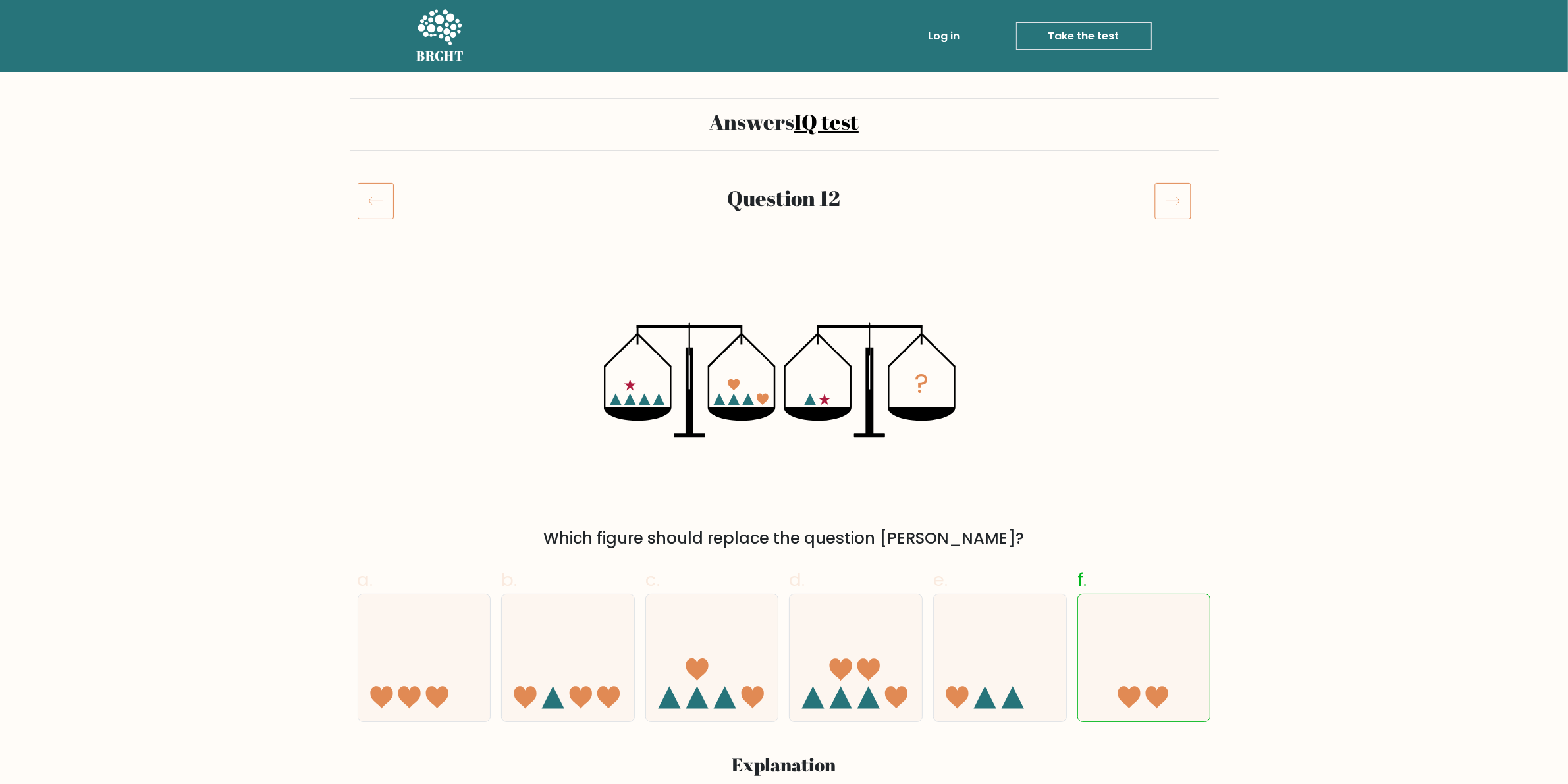
click at [396, 201] on div at bounding box center [386, 200] width 73 height 37
click at [378, 201] on icon at bounding box center [376, 200] width 36 height 37
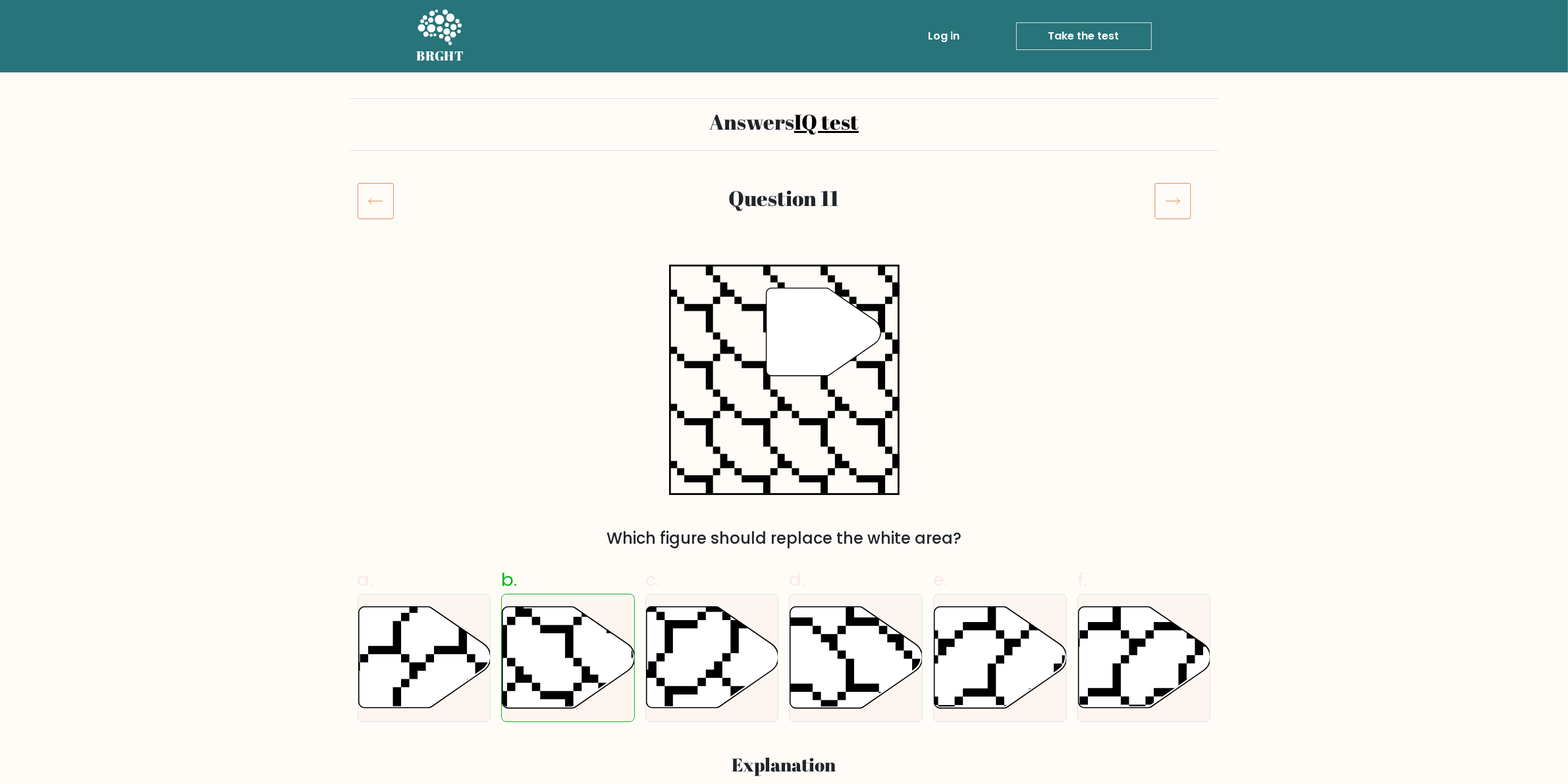
click at [1189, 194] on icon at bounding box center [1173, 200] width 37 height 37
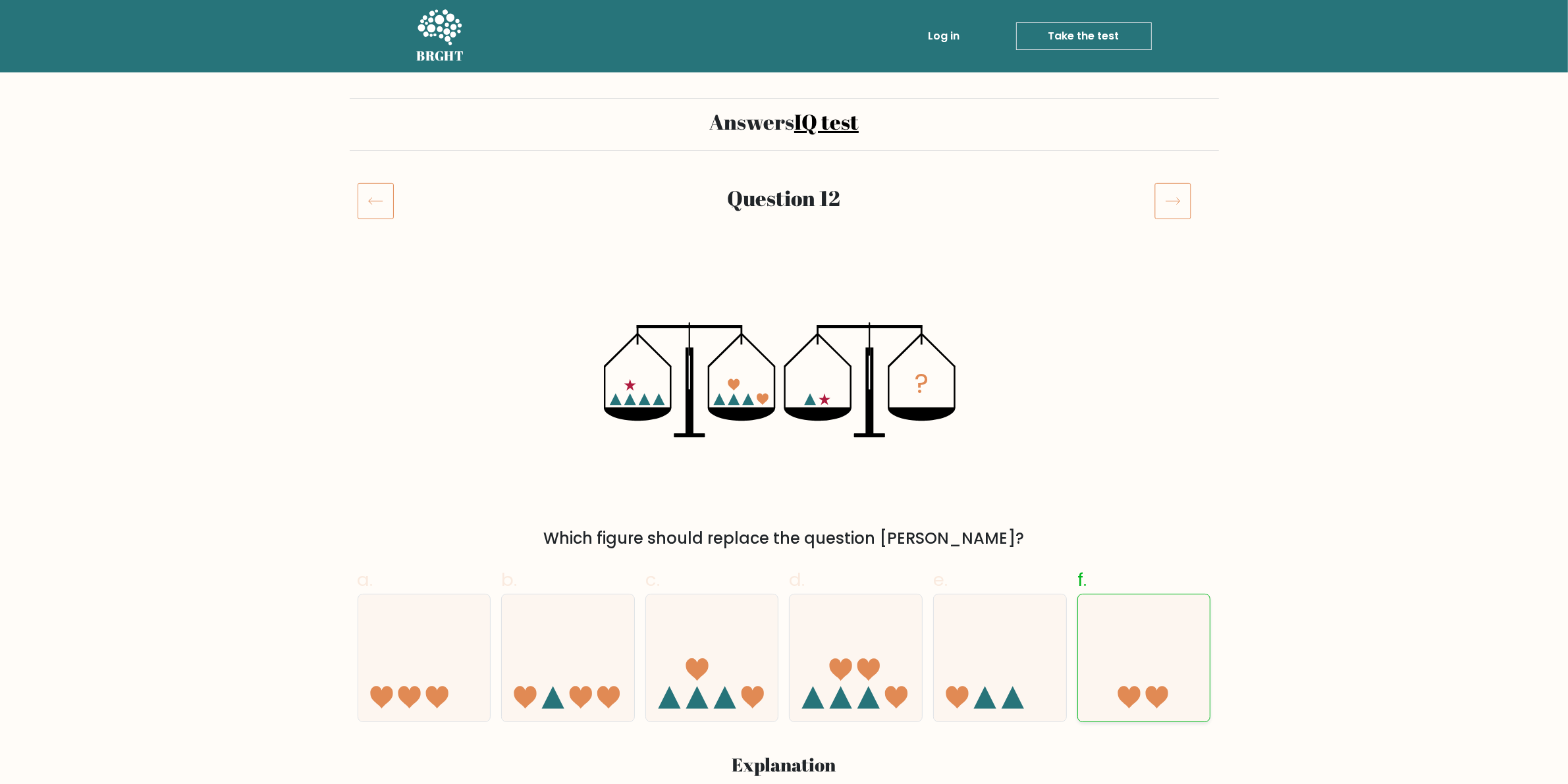
click at [1139, 650] on icon at bounding box center [1144, 657] width 132 height 110
click at [785, 400] on input "f." at bounding box center [784, 396] width 1 height 9
radio input "true"
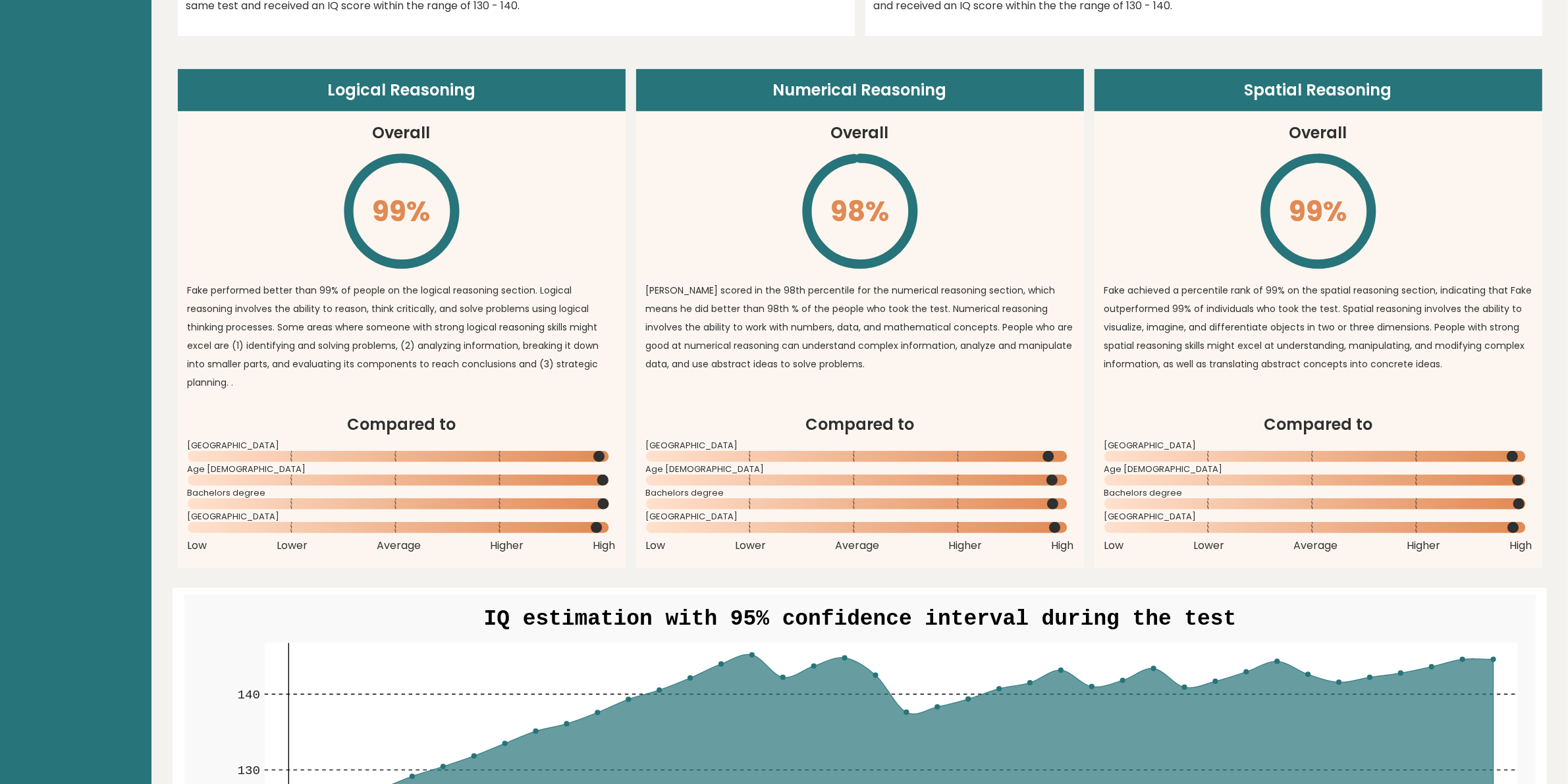
scroll to position [741, 0]
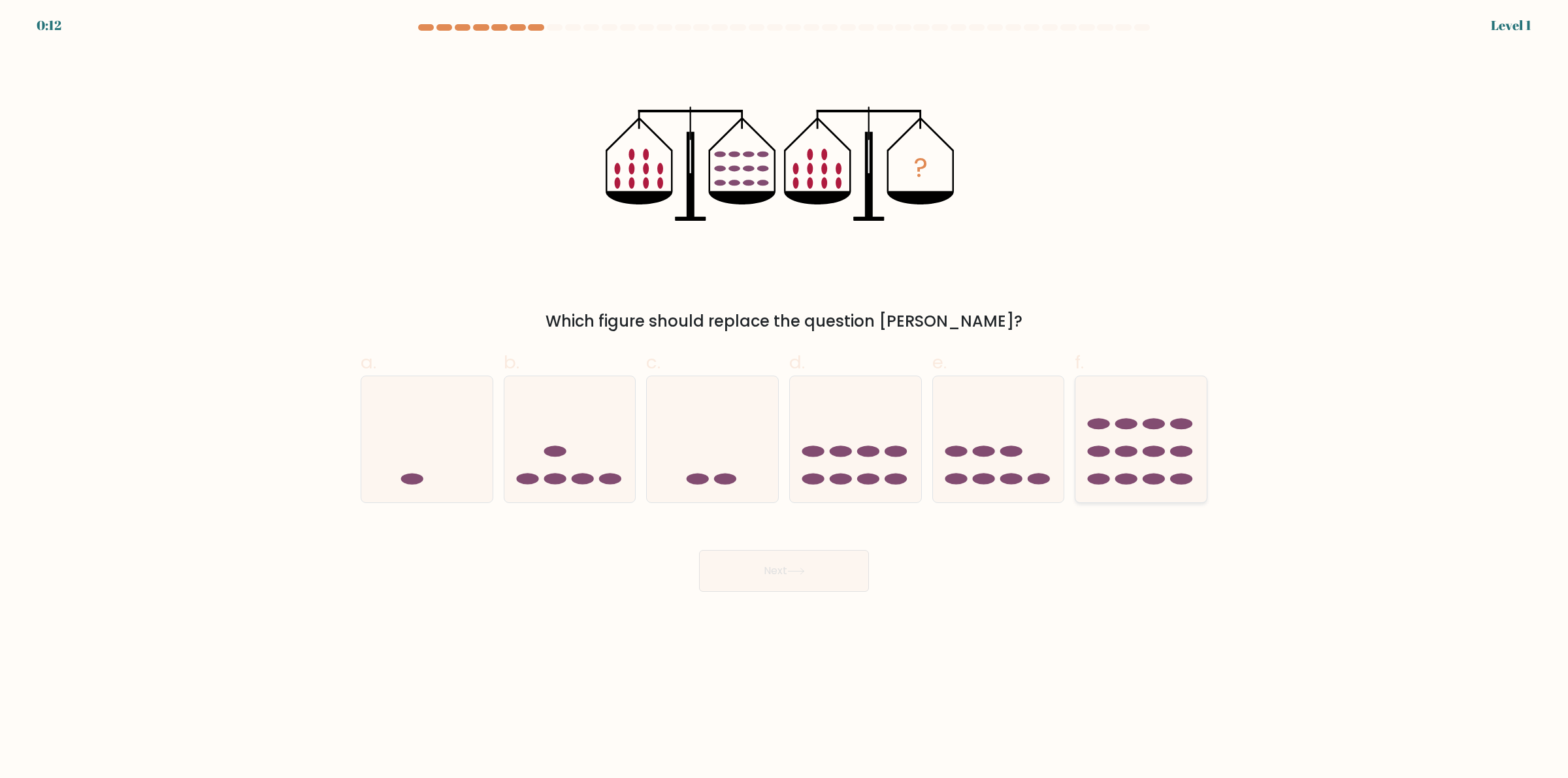
click at [1159, 438] on icon at bounding box center [1141, 440] width 131 height 109
click at [785, 397] on input "f." at bounding box center [784, 393] width 1 height 9
radio input "true"
click at [814, 559] on button "Next" at bounding box center [784, 570] width 170 height 42
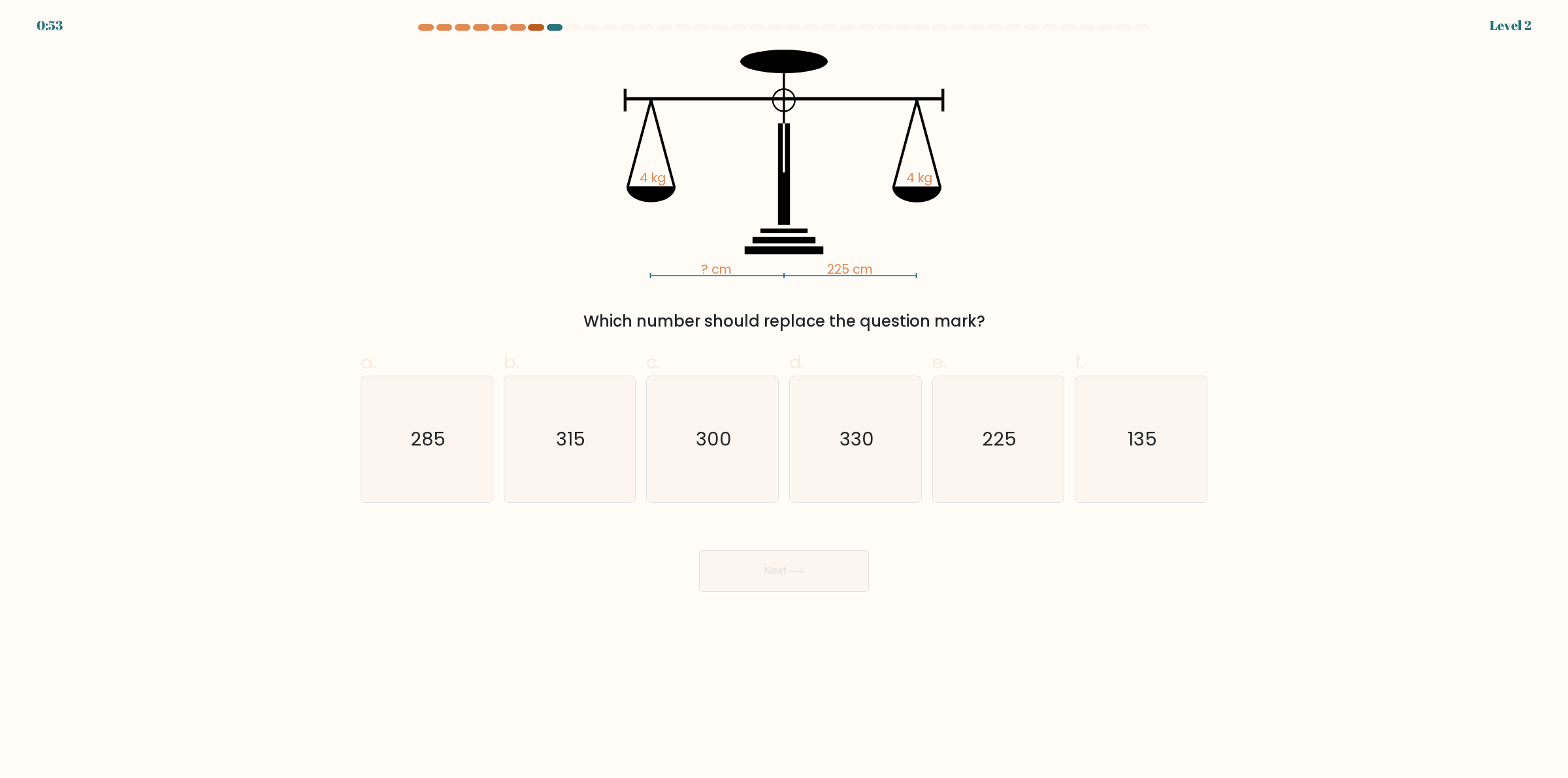
click at [528, 28] on div at bounding box center [536, 27] width 16 height 7
click at [535, 28] on div at bounding box center [536, 27] width 16 height 7
click at [419, 38] on form at bounding box center [784, 307] width 1568 height 567
click at [1004, 451] on text "225" at bounding box center [999, 440] width 35 height 26
click at [785, 397] on input "e. 225" at bounding box center [784, 393] width 1 height 9
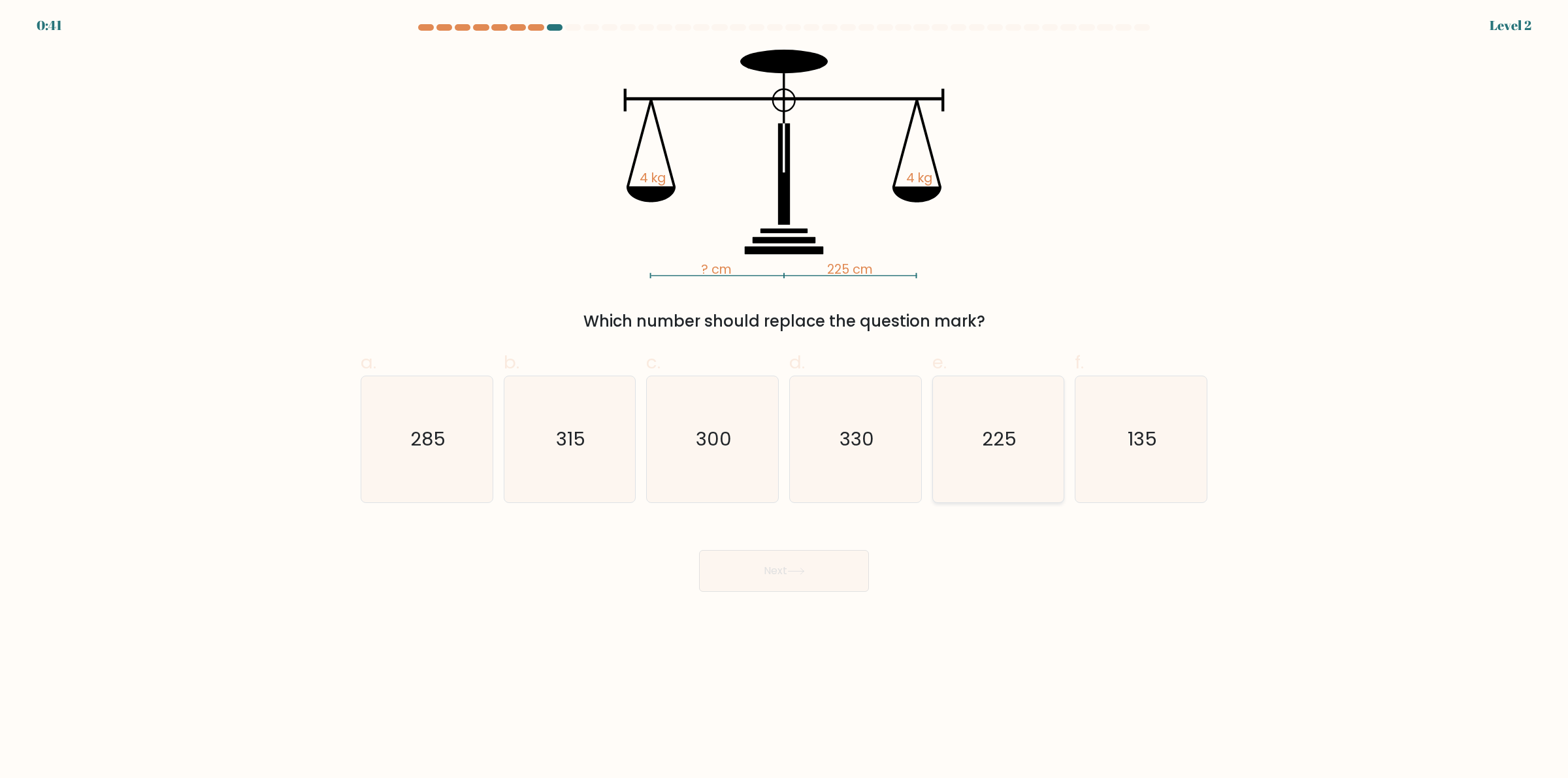
radio input "true"
click at [764, 581] on button "Next" at bounding box center [784, 570] width 170 height 42
